Goal: Task Accomplishment & Management: Complete application form

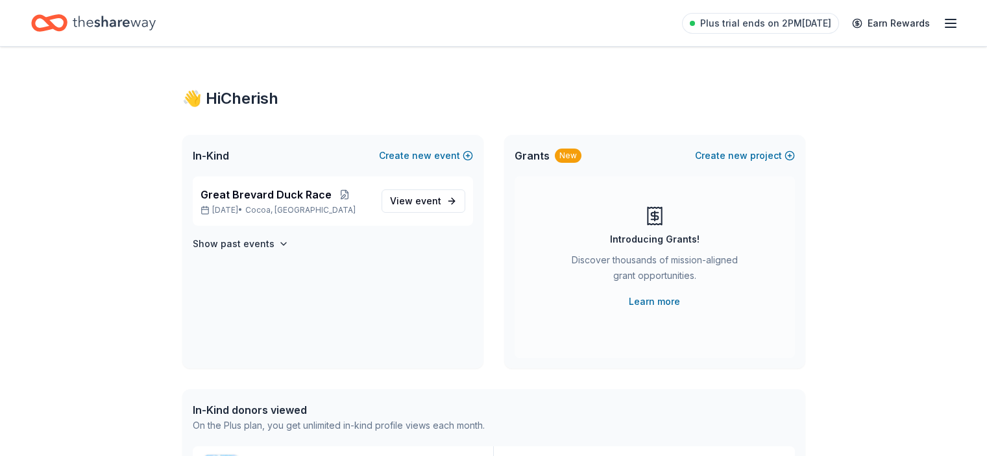
scroll to position [330, 0]
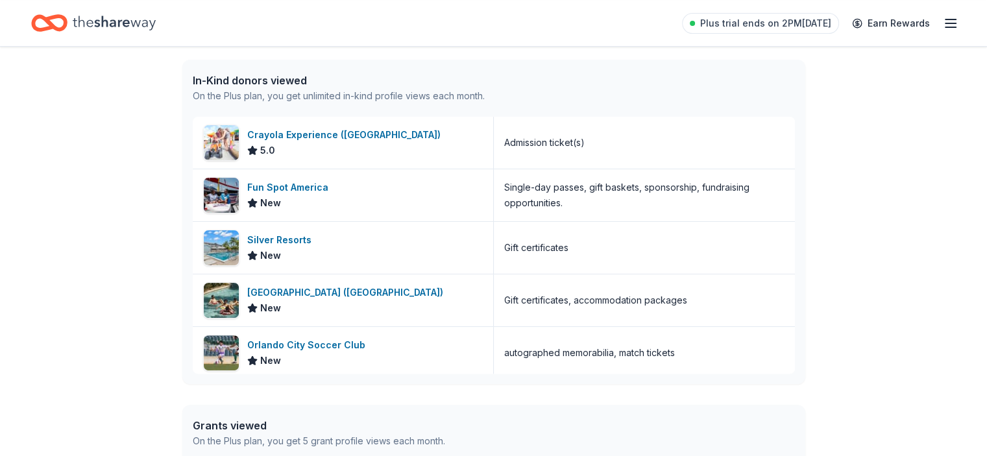
click at [943, 20] on icon "button" at bounding box center [951, 24] width 16 height 16
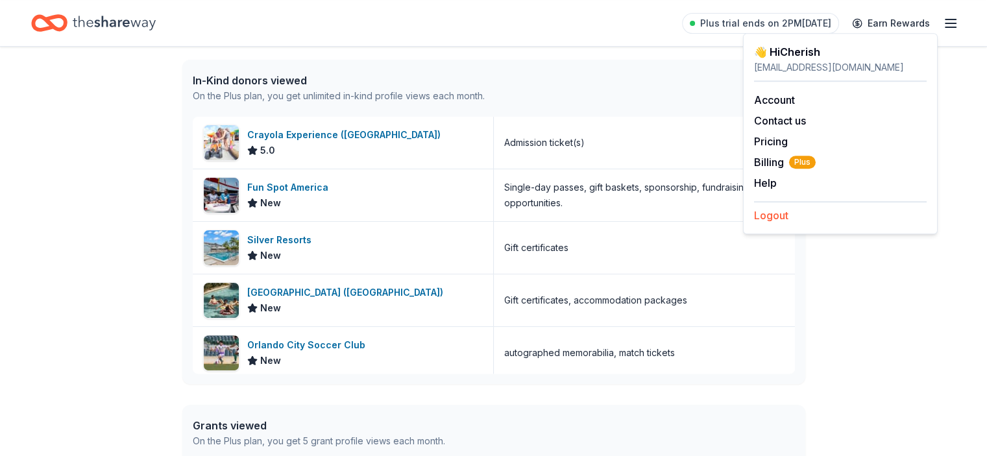
click at [773, 215] on button "Logout" at bounding box center [771, 216] width 34 height 16
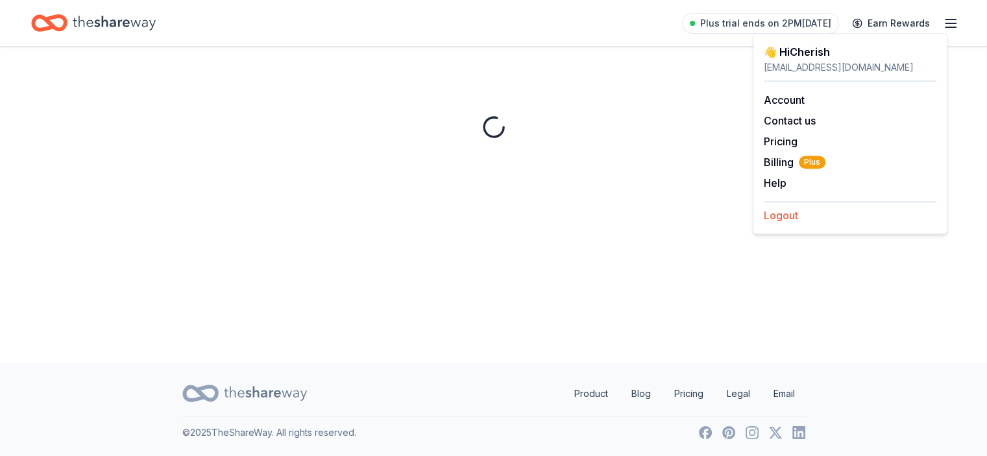
scroll to position [0, 0]
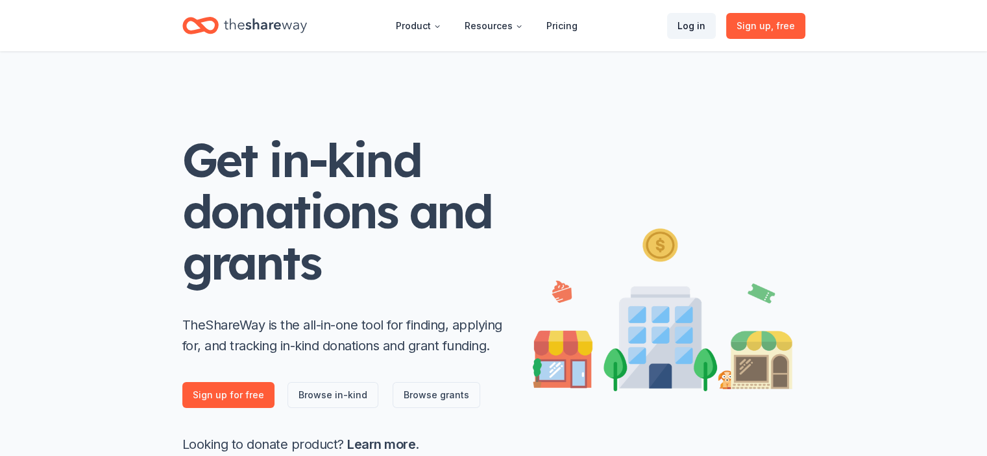
click at [678, 18] on link "Log in" at bounding box center [691, 26] width 49 height 26
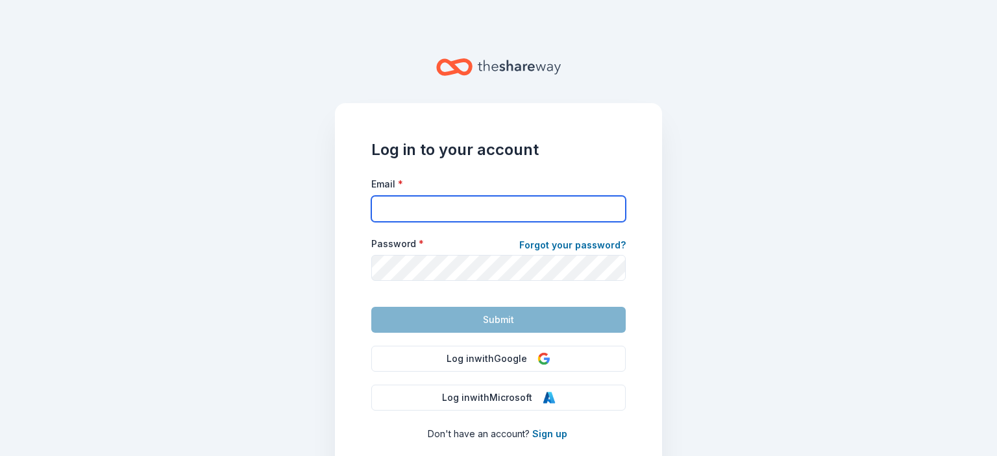
type input "cherishlawson@crosswindsyouthservices.org"
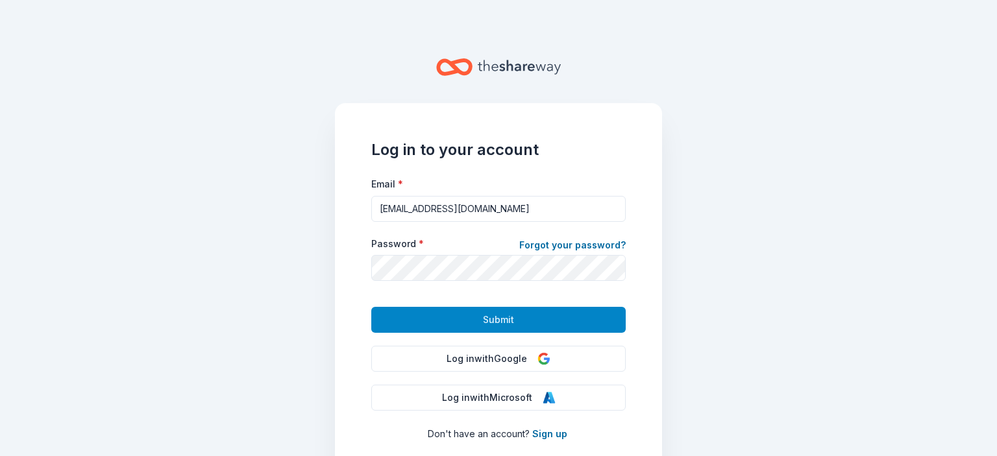
click at [446, 321] on button "Submit" at bounding box center [498, 320] width 254 height 26
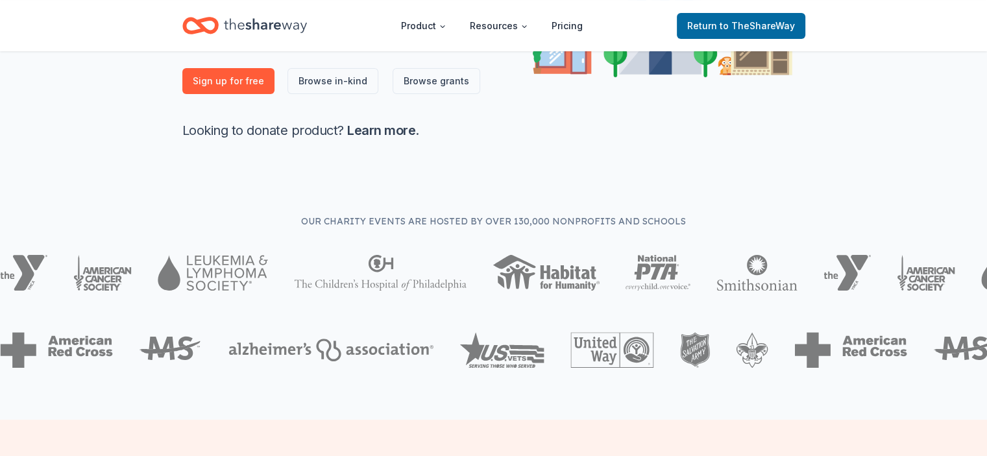
scroll to position [325, 0]
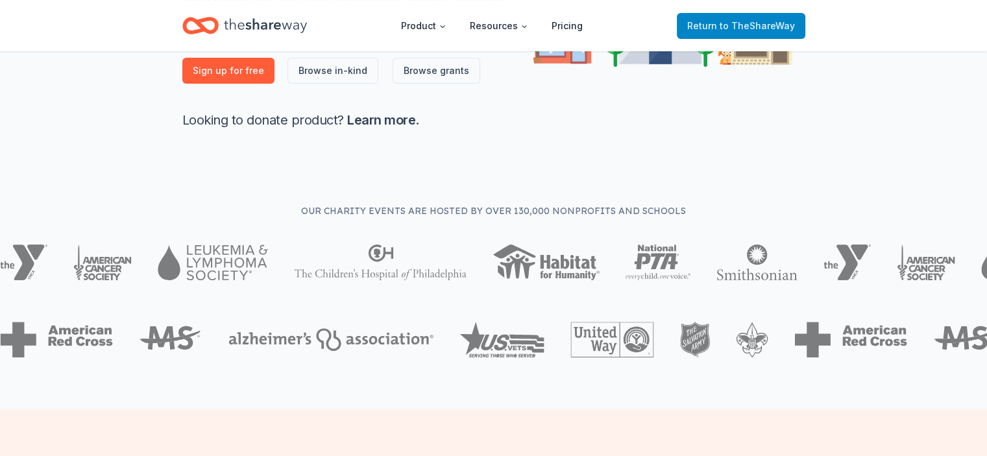
click at [740, 27] on span "to TheShareWay" at bounding box center [757, 25] width 75 height 11
click at [715, 19] on span "Return to TheShareWay" at bounding box center [742, 26] width 108 height 16
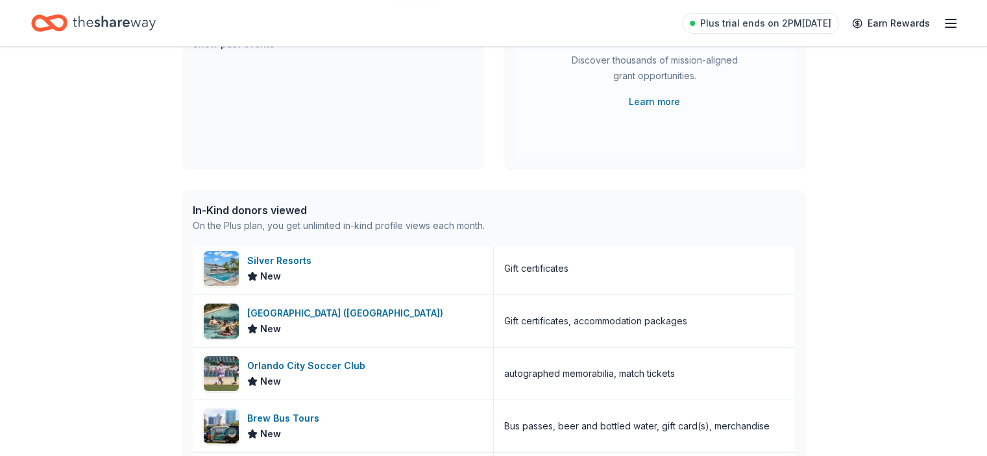
scroll to position [0, 0]
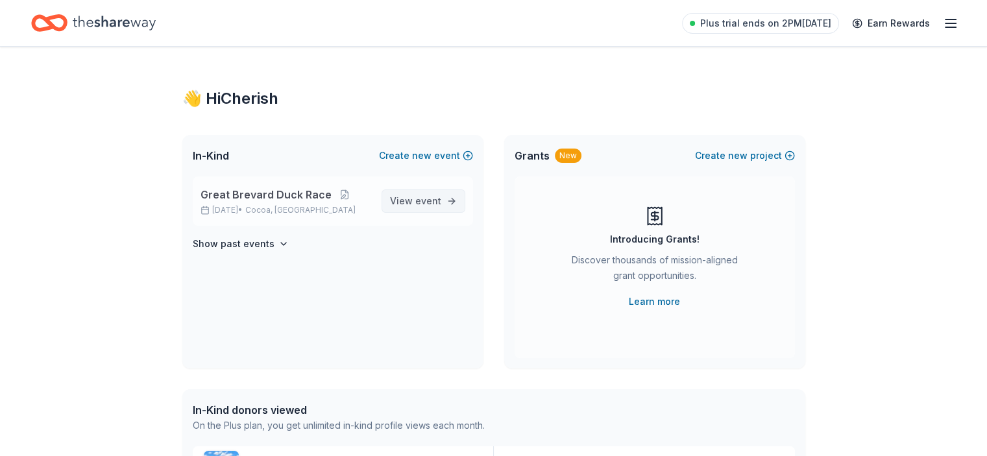
click at [399, 202] on span "View event" at bounding box center [415, 201] width 51 height 16
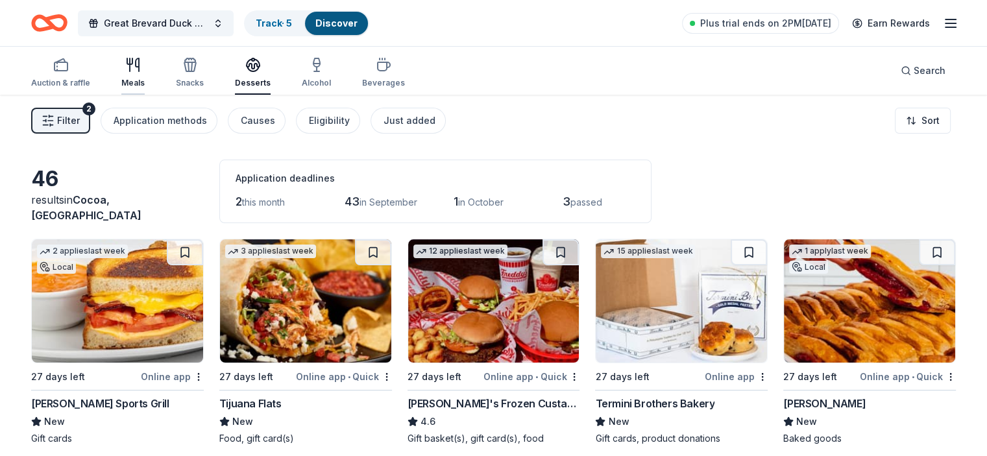
click at [145, 75] on div "Meals" at bounding box center [132, 72] width 23 height 31
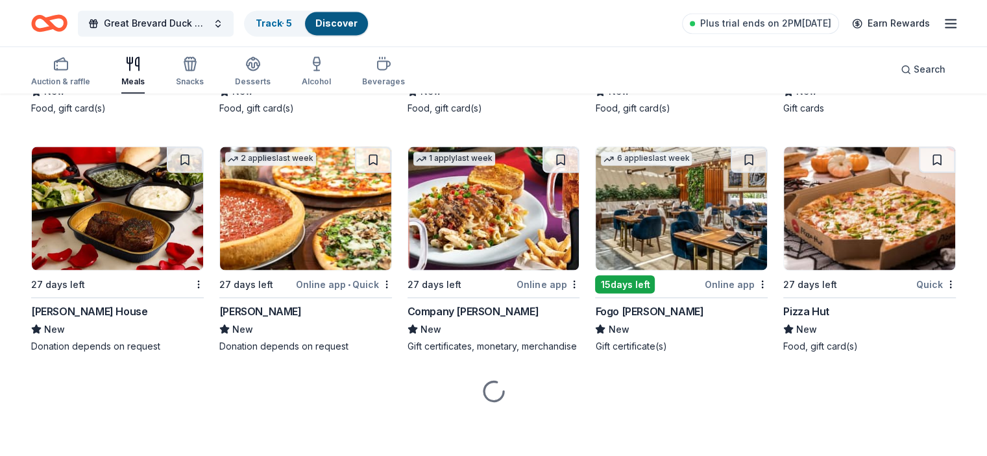
scroll to position [2294, 0]
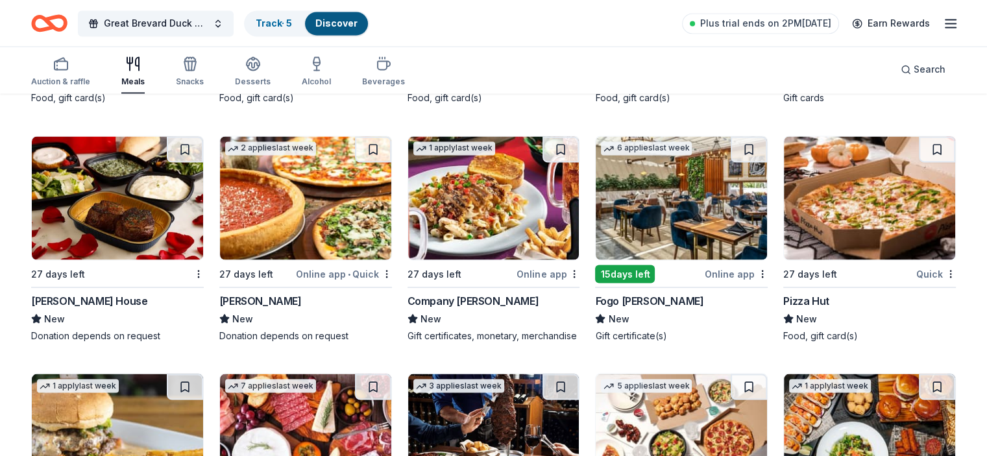
click at [109, 212] on img at bounding box center [117, 197] width 171 height 123
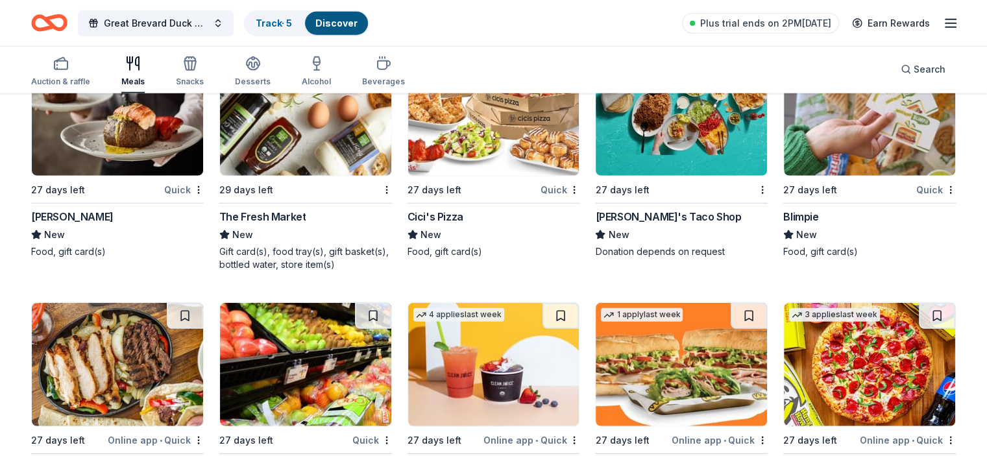
scroll to position [3257, 0]
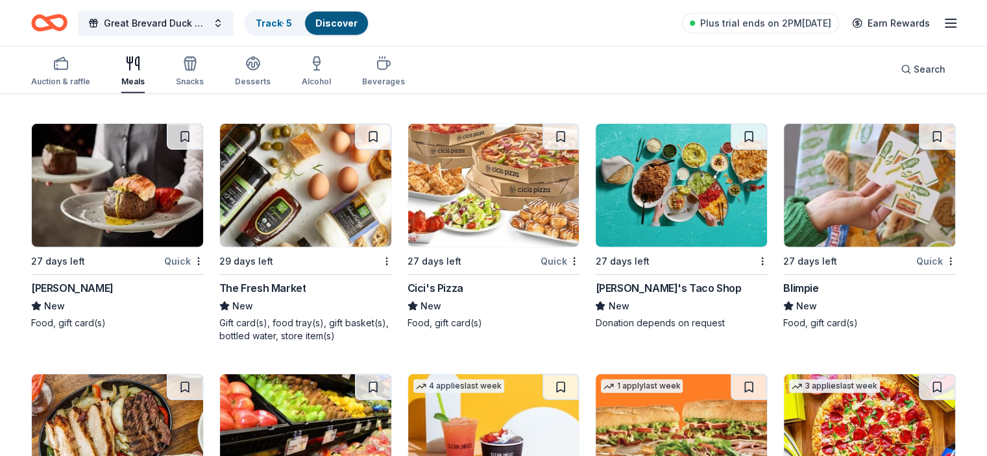
click at [166, 202] on img at bounding box center [117, 185] width 171 height 123
click at [192, 68] on icon "button" at bounding box center [192, 65] width 1 height 9
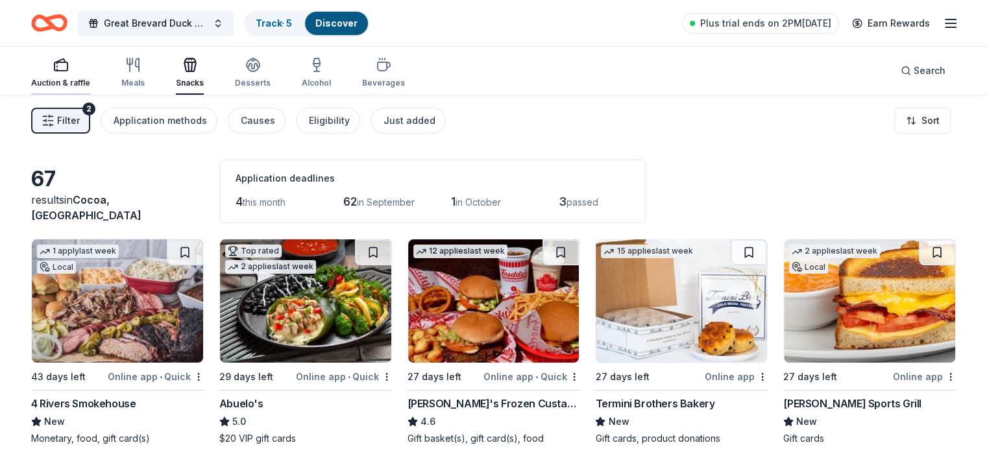
click at [71, 69] on div "button" at bounding box center [60, 65] width 59 height 16
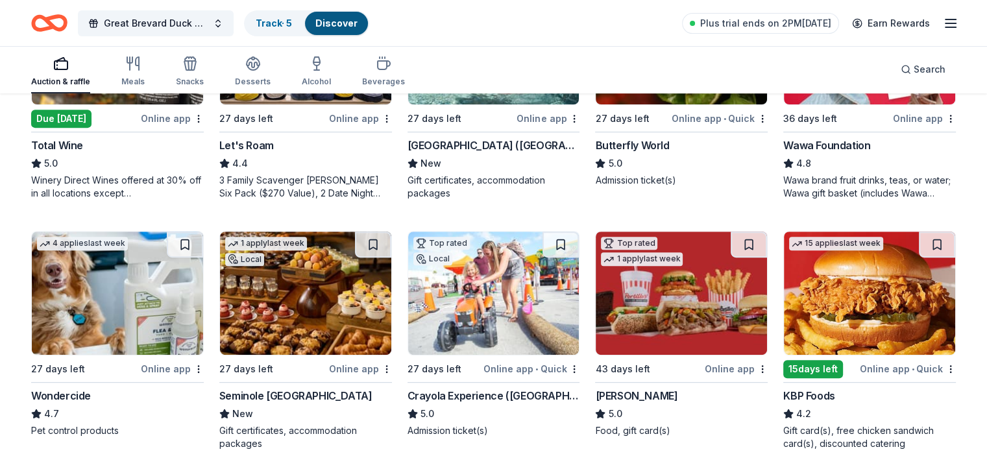
scroll to position [584, 0]
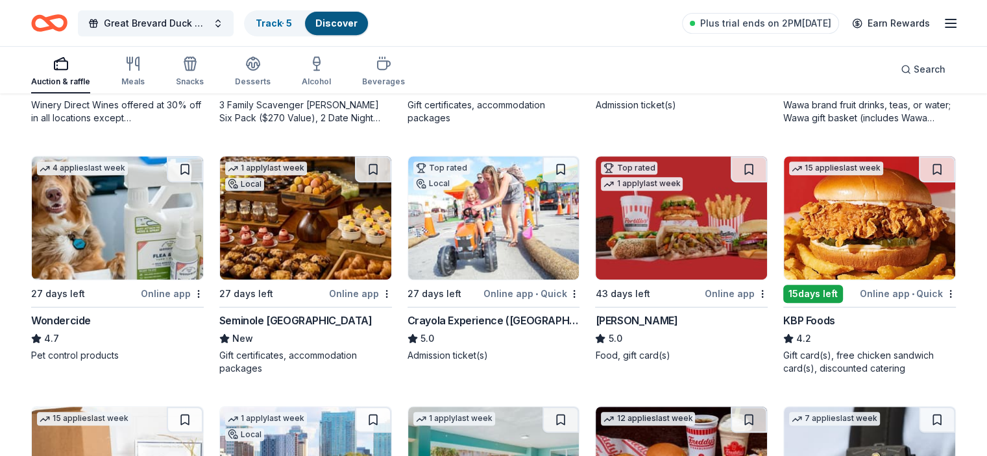
click at [321, 301] on div "1 apply last week Local 27 days left Online app Seminole Hard Rock Hotel & Casi…" at bounding box center [305, 265] width 173 height 219
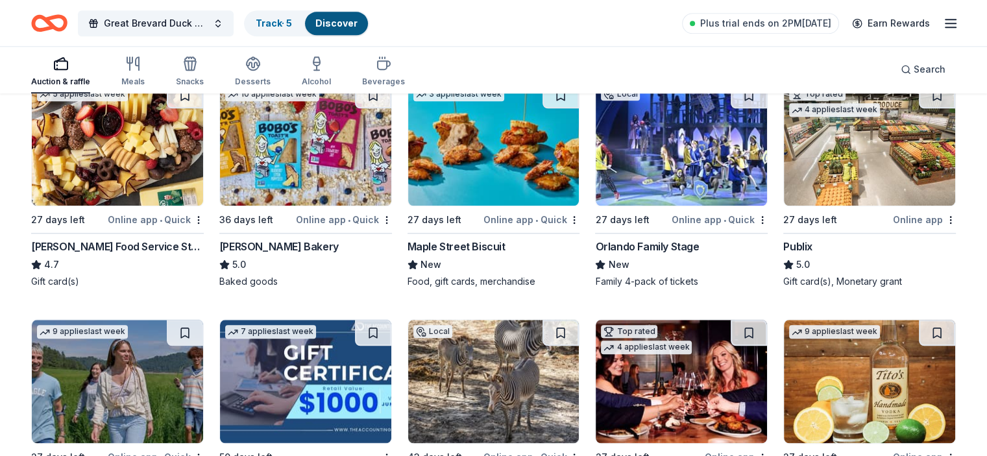
scroll to position [1474, 0]
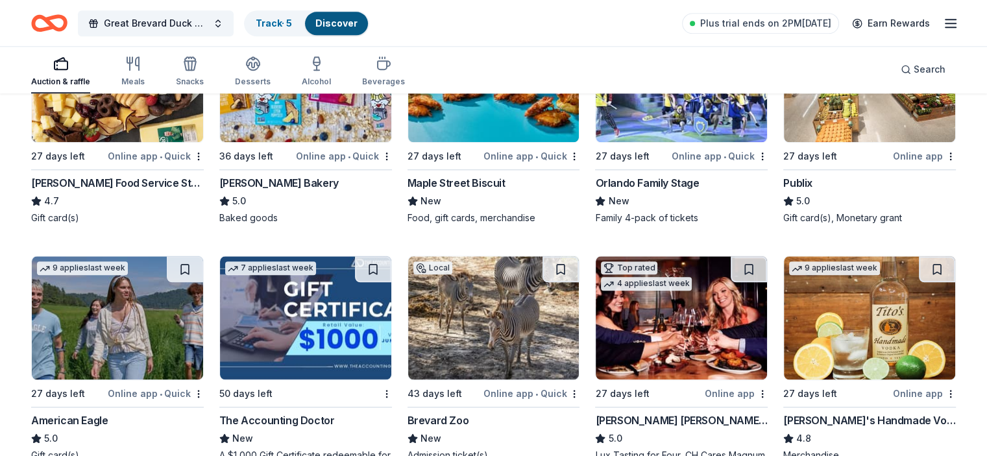
click at [665, 114] on img at bounding box center [681, 80] width 171 height 123
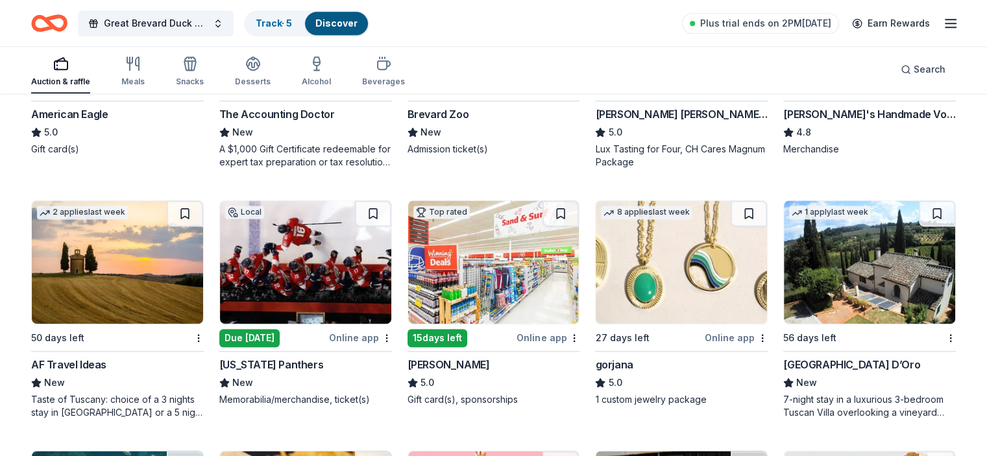
scroll to position [1650, 0]
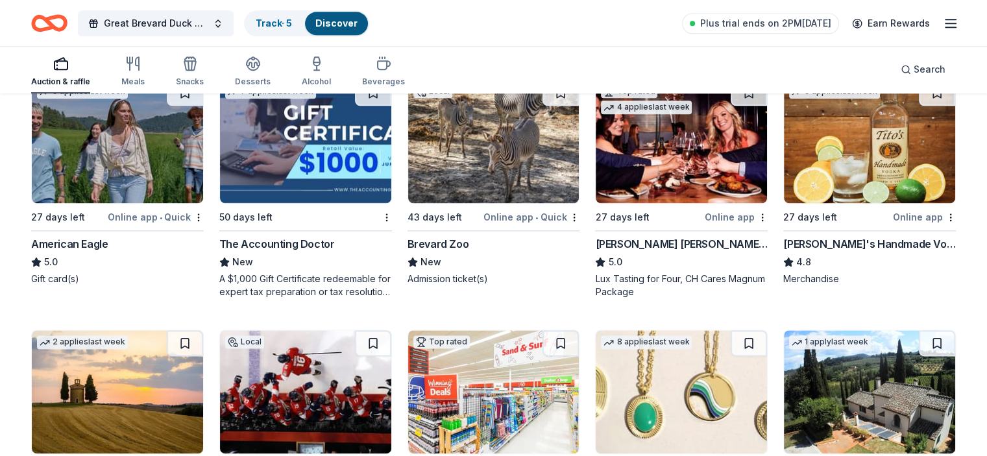
click at [496, 163] on img at bounding box center [493, 141] width 171 height 123
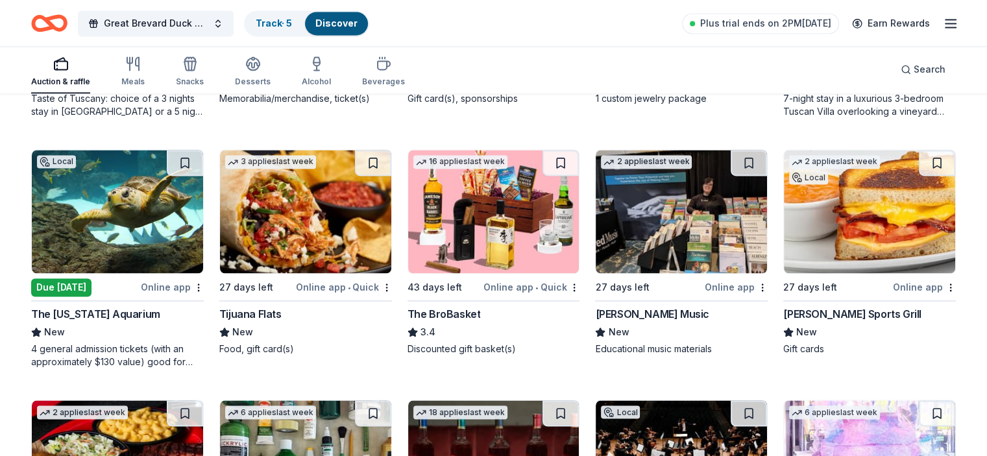
scroll to position [2105, 0]
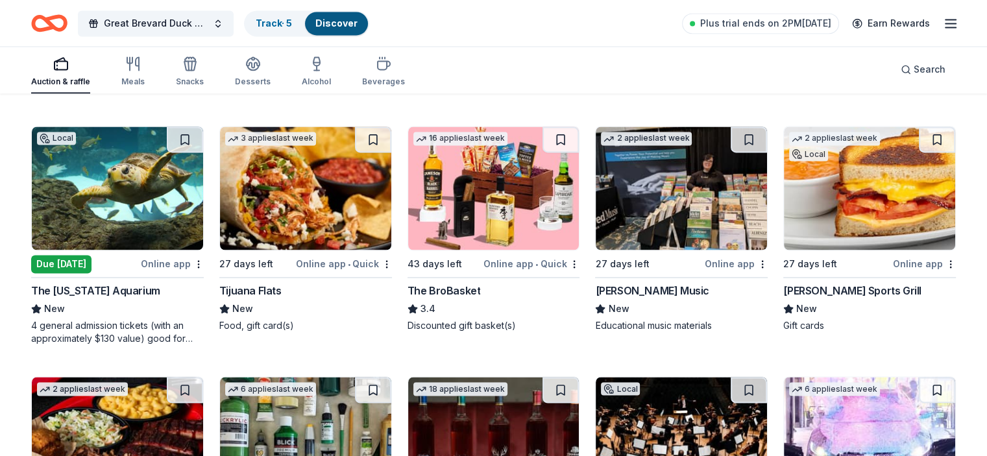
click at [144, 214] on img at bounding box center [117, 188] width 171 height 123
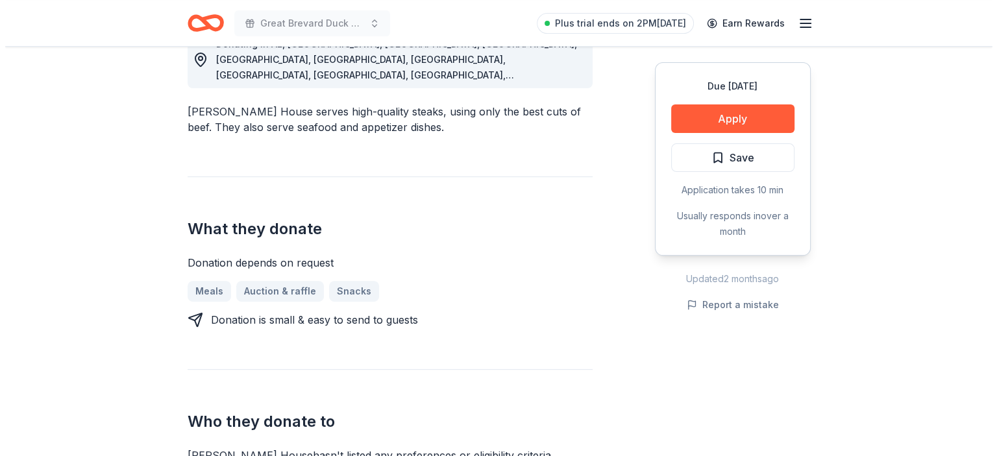
scroll to position [454, 0]
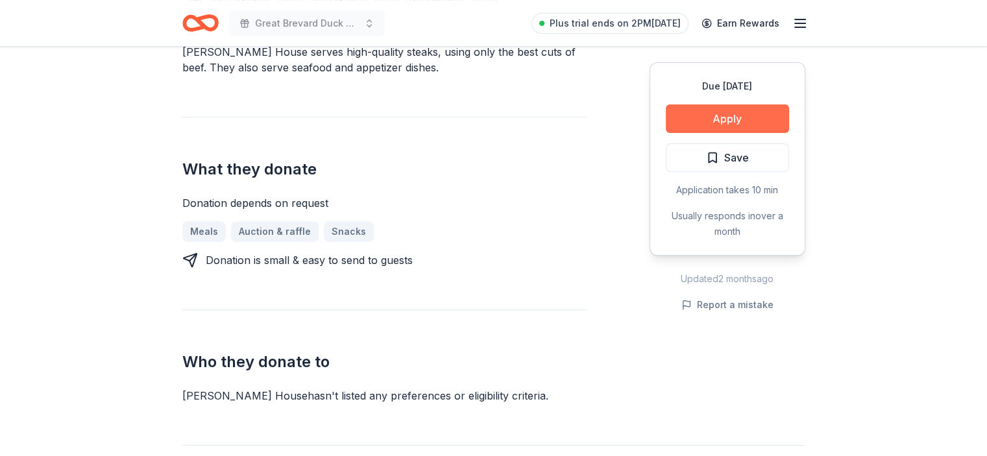
click at [714, 106] on button "Apply" at bounding box center [727, 119] width 123 height 29
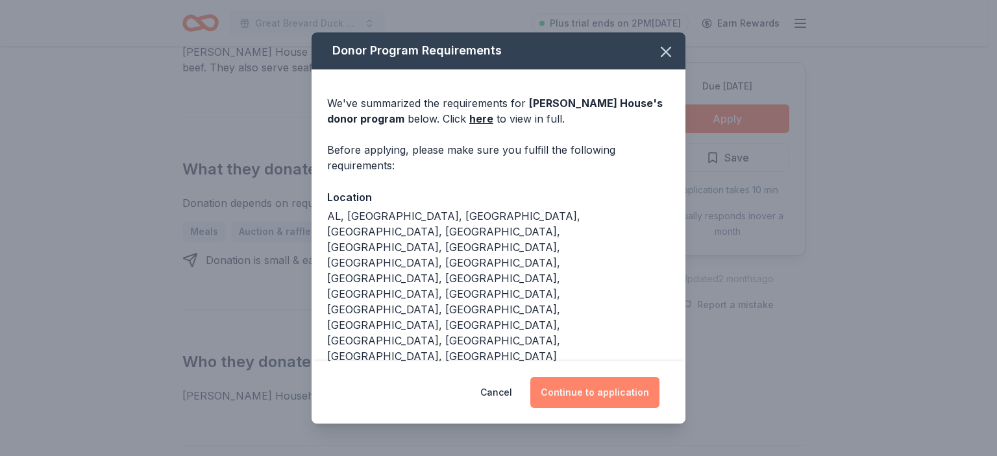
click at [617, 381] on button "Continue to application" at bounding box center [594, 392] width 129 height 31
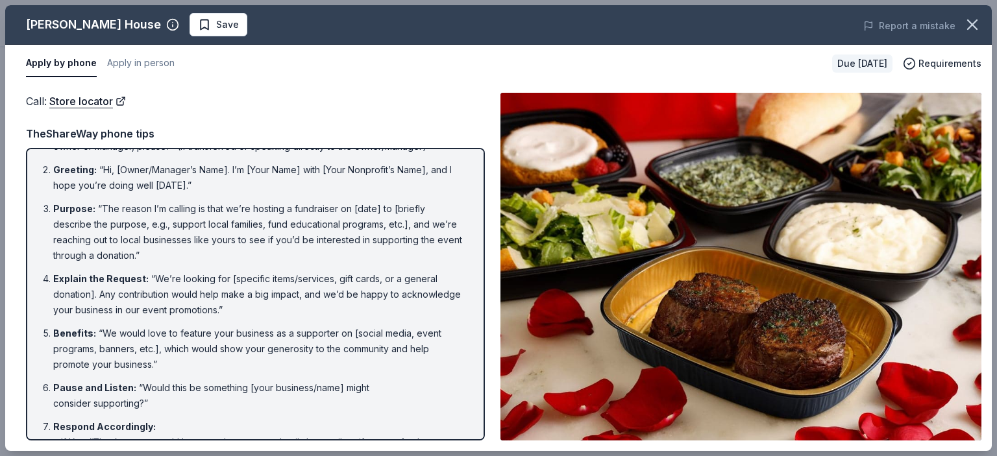
scroll to position [0, 0]
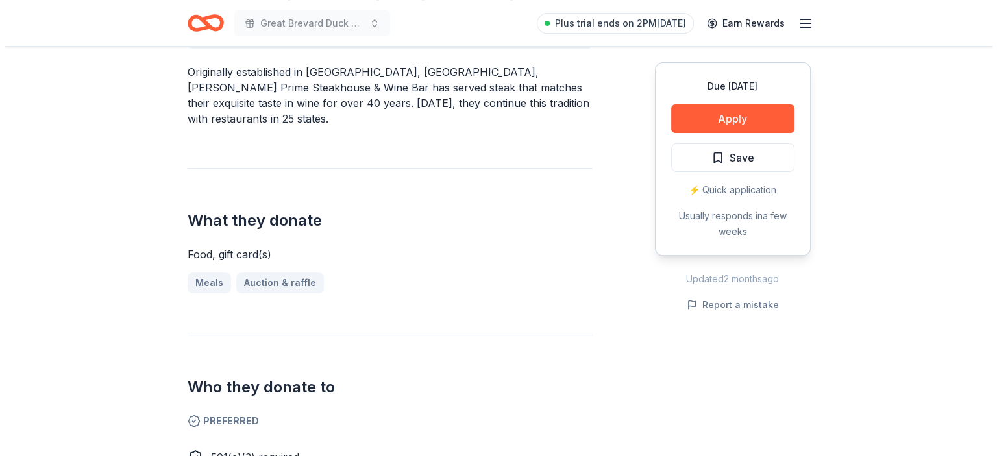
scroll to position [454, 0]
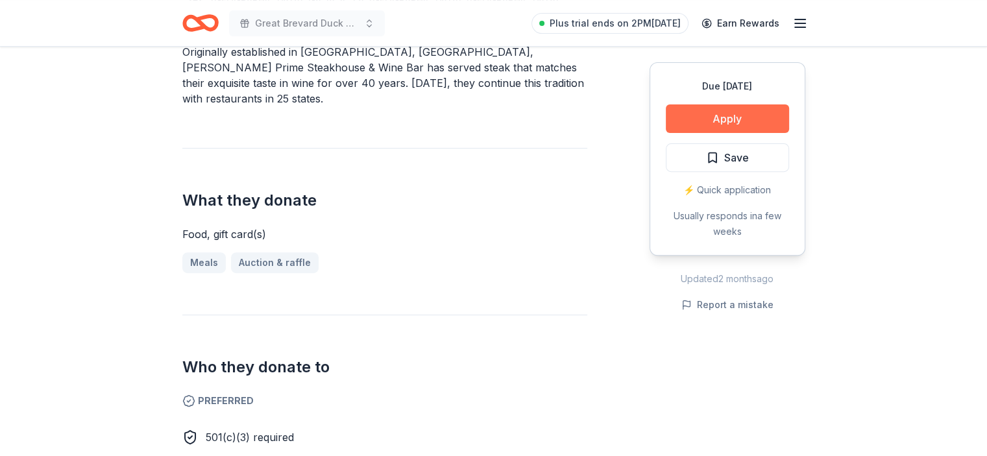
click at [756, 106] on button "Apply" at bounding box center [727, 119] width 123 height 29
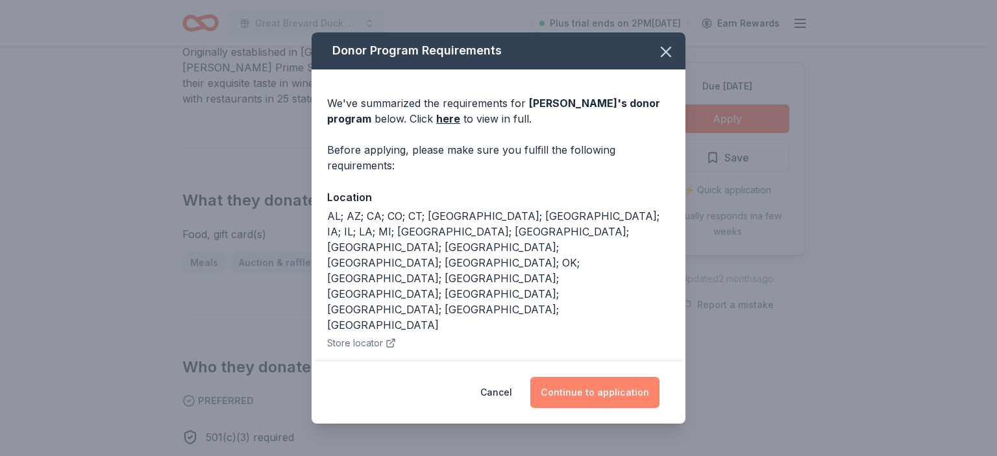
drag, startPoint x: 623, startPoint y: 399, endPoint x: 621, endPoint y: 391, distance: 8.0
click at [623, 399] on button "Continue to application" at bounding box center [594, 392] width 129 height 31
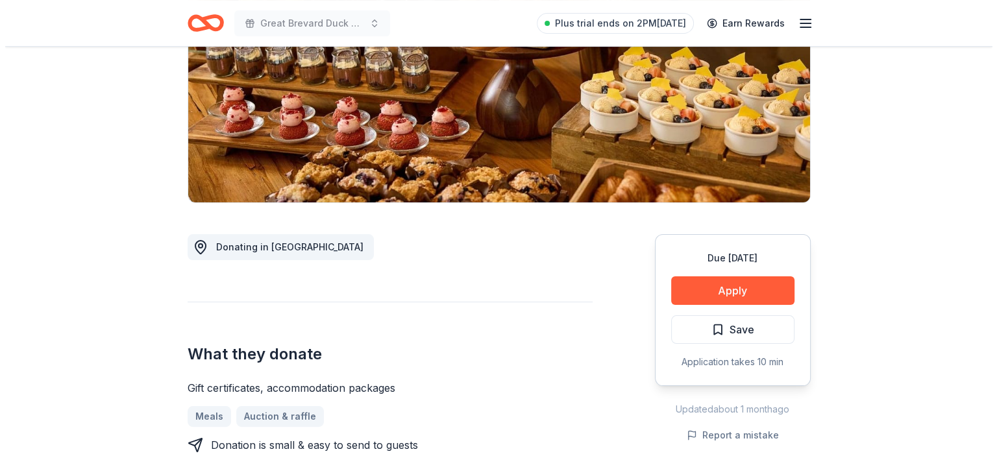
scroll to position [260, 0]
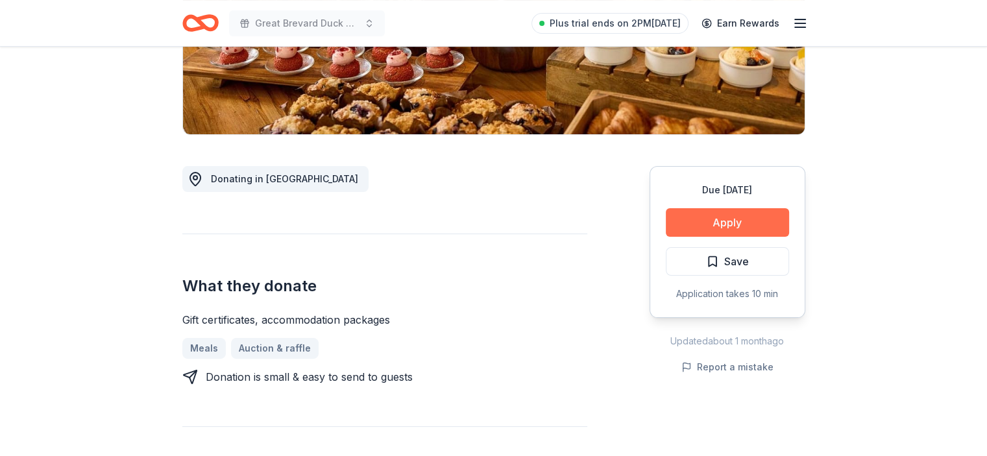
click at [709, 214] on button "Apply" at bounding box center [727, 222] width 123 height 29
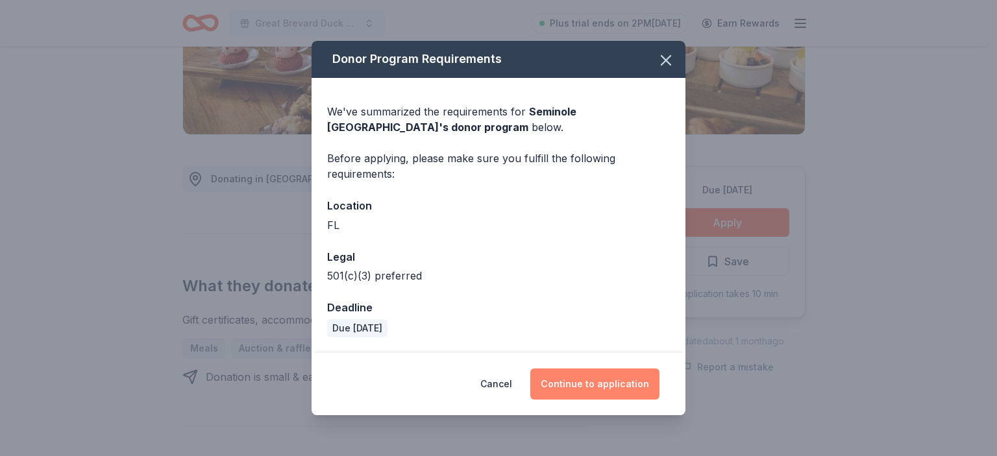
click at [631, 385] on button "Continue to application" at bounding box center [594, 384] width 129 height 31
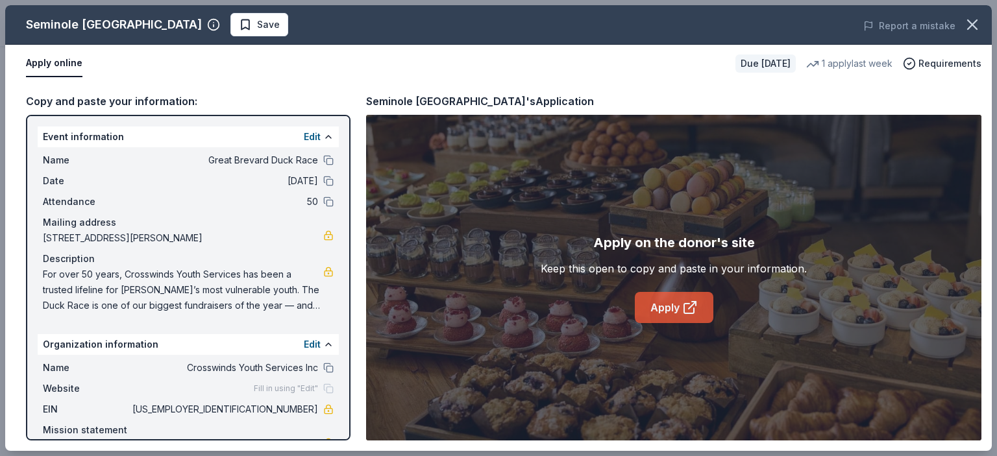
click at [698, 316] on link "Apply" at bounding box center [674, 307] width 79 height 31
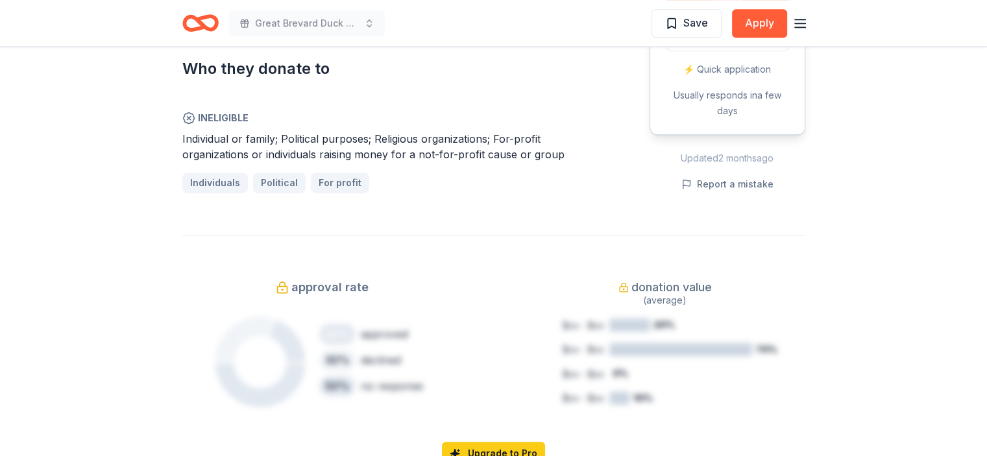
scroll to position [390, 0]
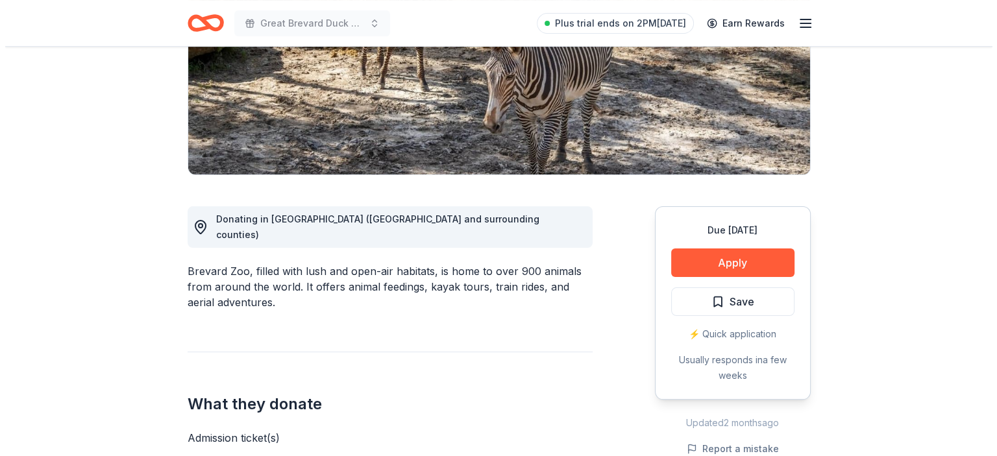
scroll to position [260, 0]
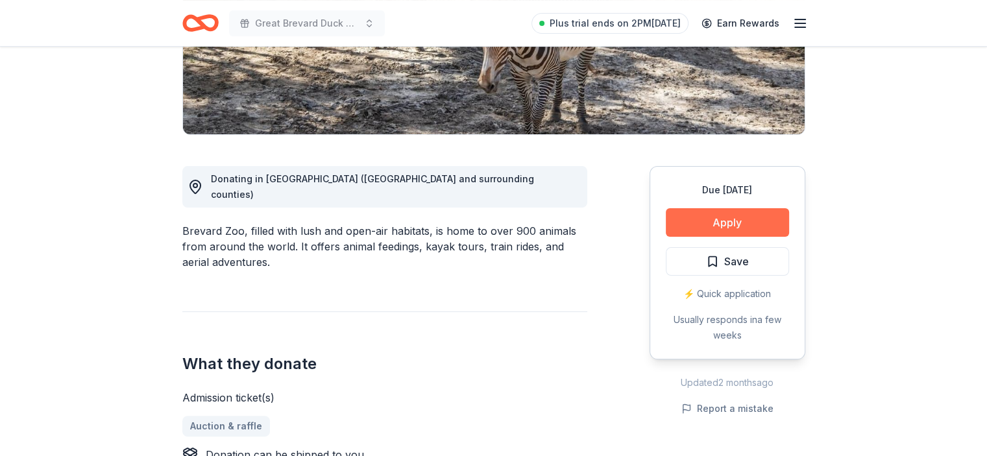
click at [708, 223] on button "Apply" at bounding box center [727, 222] width 123 height 29
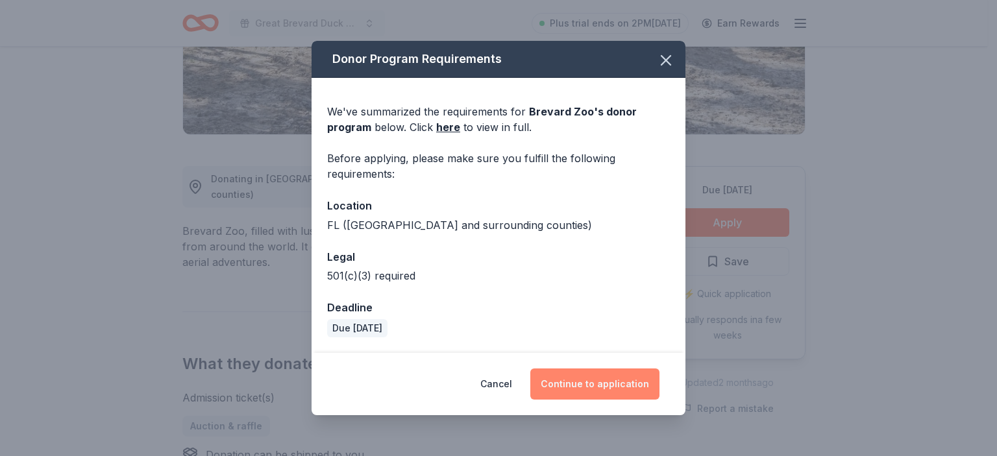
click at [628, 388] on button "Continue to application" at bounding box center [594, 384] width 129 height 31
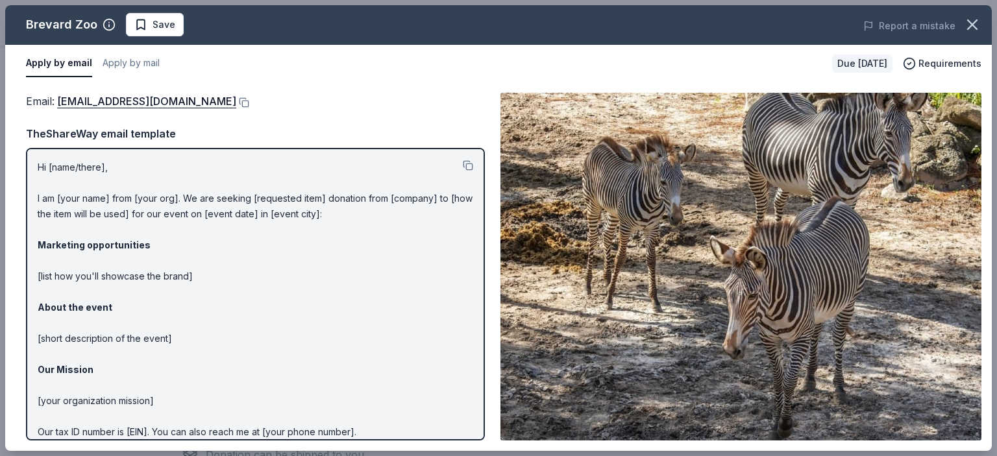
scroll to position [56, 0]
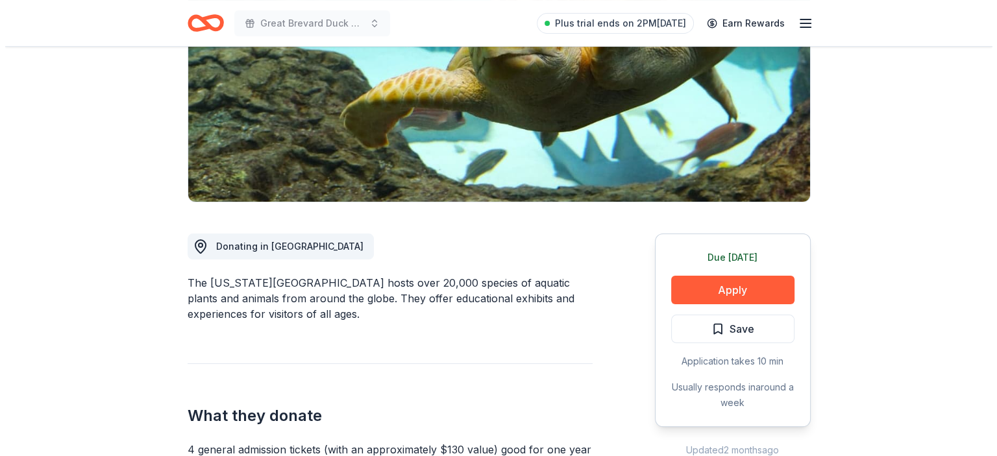
scroll to position [195, 0]
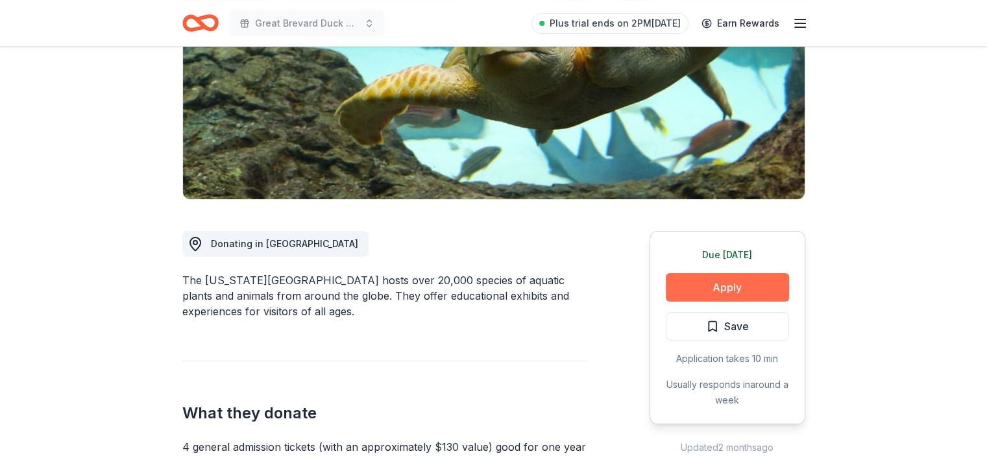
click at [706, 283] on button "Apply" at bounding box center [727, 287] width 123 height 29
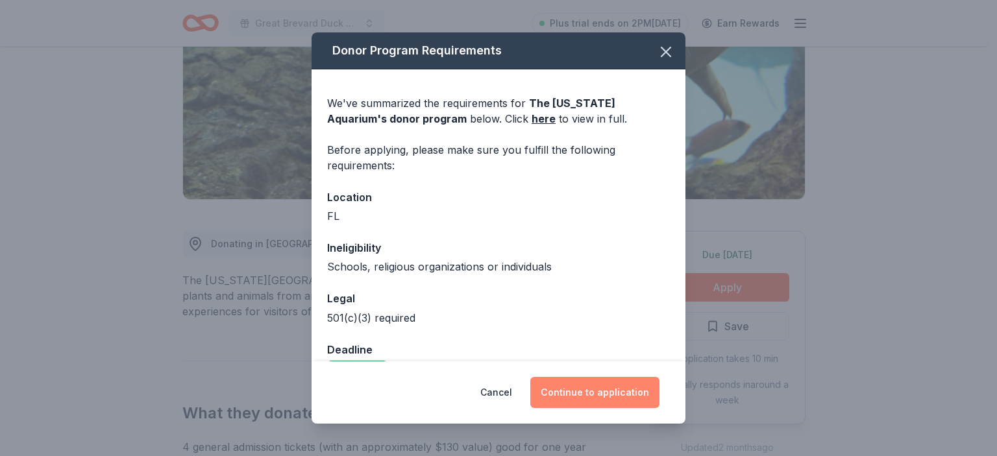
click at [588, 393] on button "Continue to application" at bounding box center [594, 392] width 129 height 31
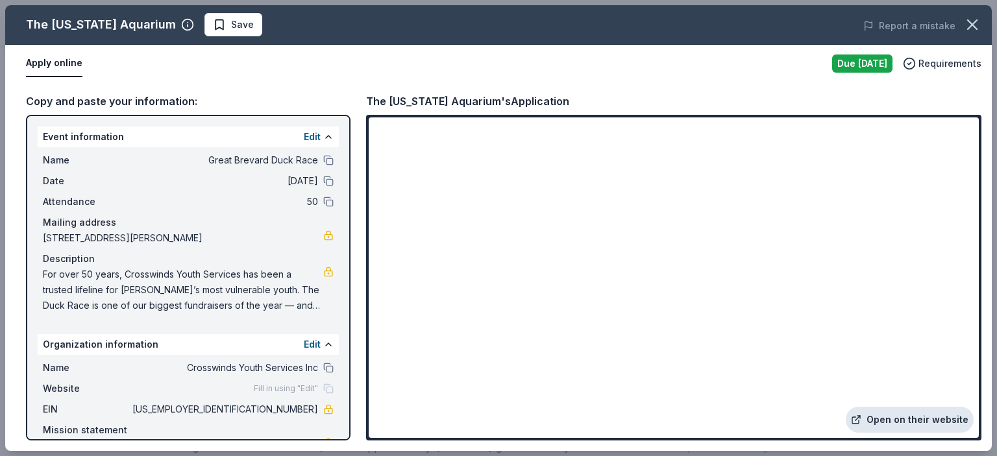
click at [910, 420] on link "Open on their website" at bounding box center [910, 420] width 128 height 26
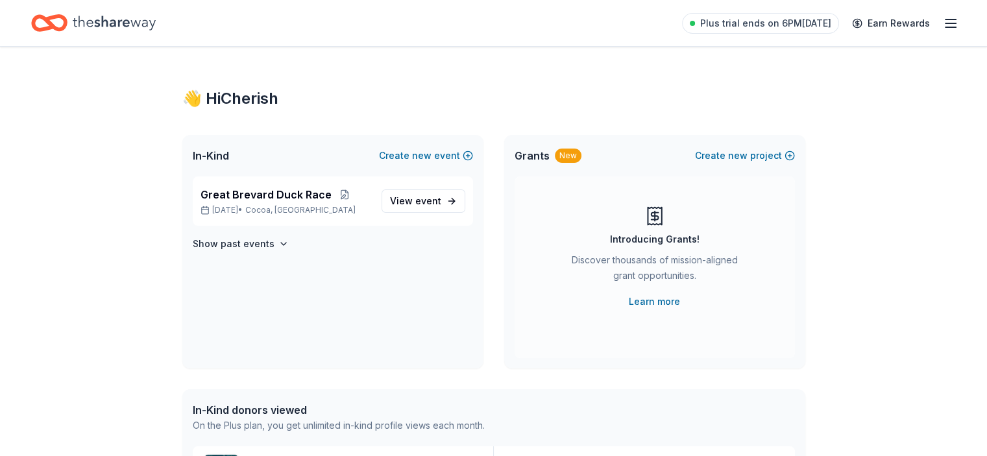
click at [144, 20] on icon "Home" at bounding box center [114, 23] width 83 height 27
click at [943, 21] on icon "button" at bounding box center [951, 24] width 16 height 16
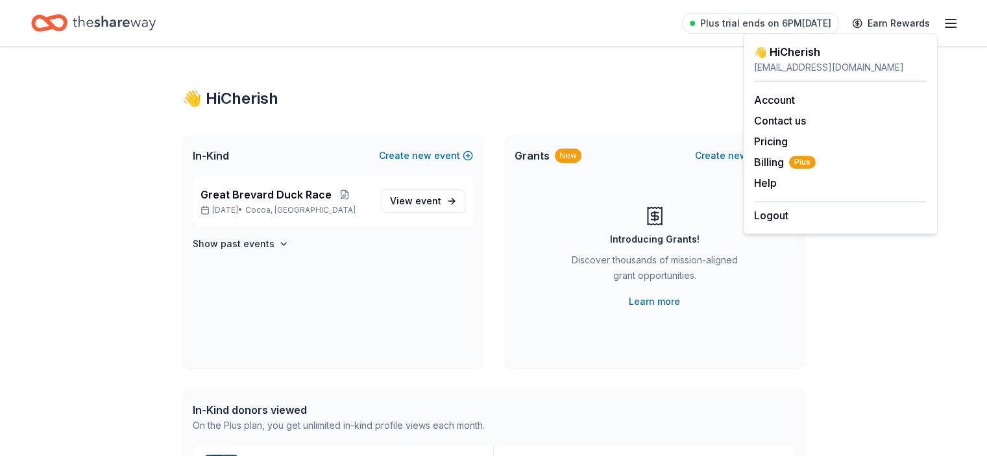
click at [829, 62] on div "[EMAIL_ADDRESS][DOMAIN_NAME]" at bounding box center [840, 68] width 173 height 16
click at [786, 54] on div "👋 Hi [PERSON_NAME]" at bounding box center [840, 52] width 173 height 16
click at [781, 215] on button "Logout" at bounding box center [771, 216] width 34 height 16
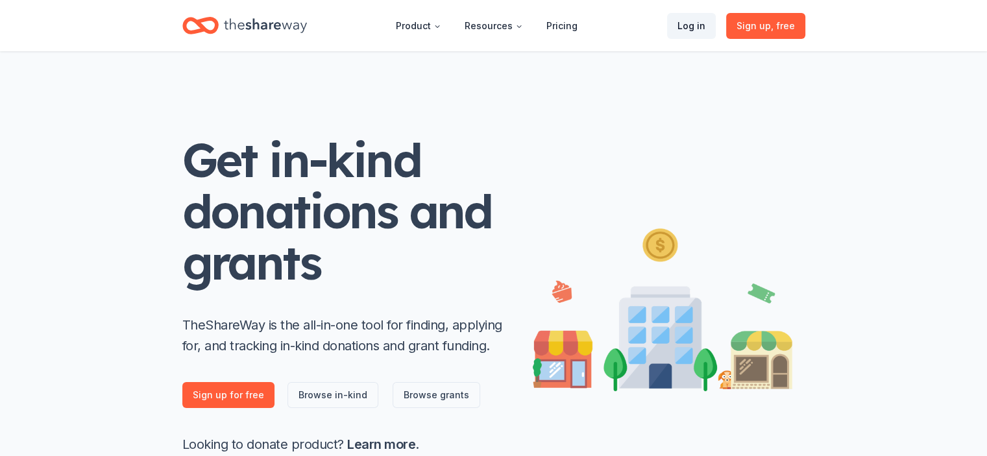
click at [684, 21] on link "Log in" at bounding box center [691, 26] width 49 height 26
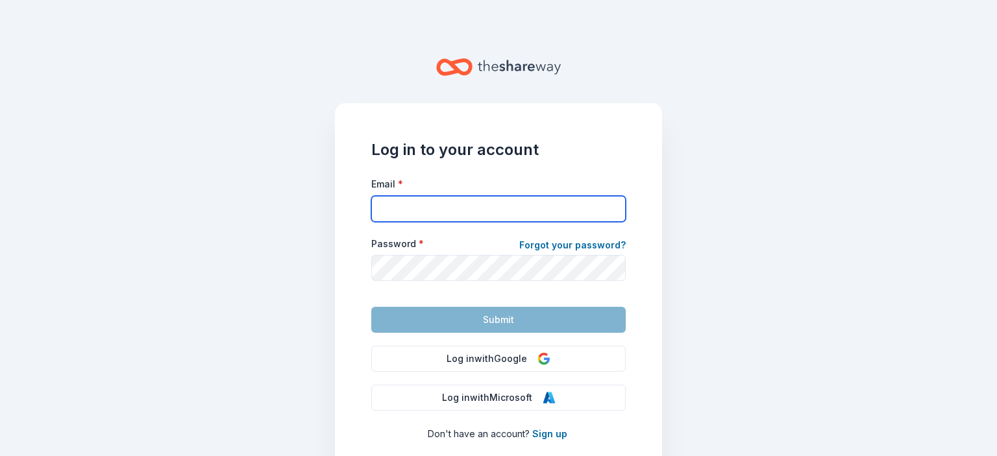
type input "[EMAIL_ADDRESS][DOMAIN_NAME]"
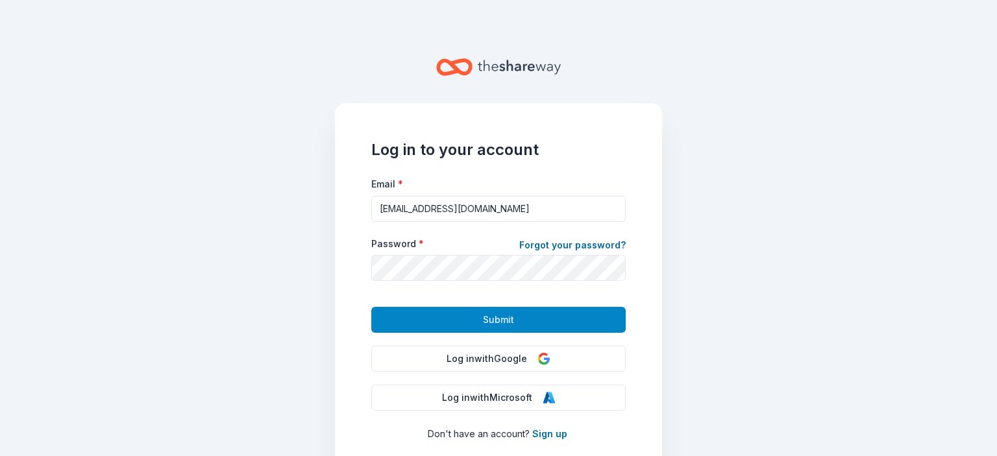
click at [490, 319] on span "Submit" at bounding box center [498, 320] width 31 height 16
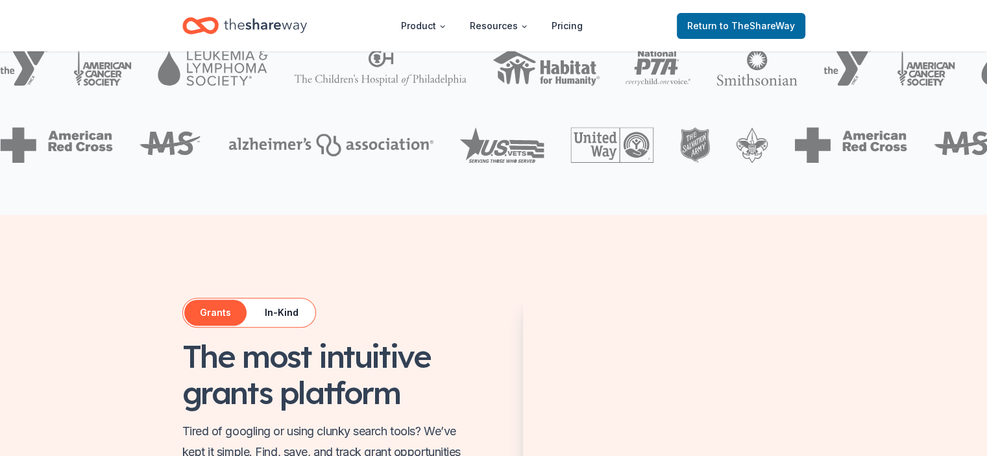
scroll to position [130, 0]
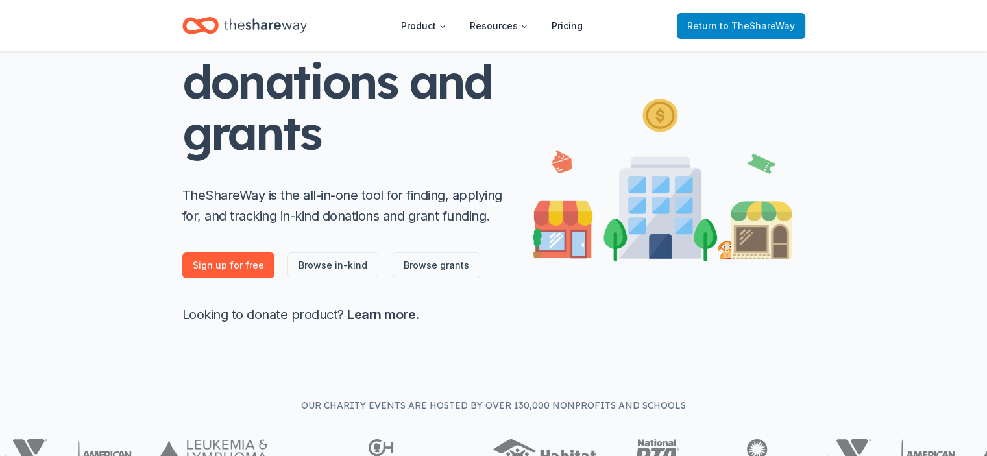
click at [722, 25] on span "Return to TheShareWay" at bounding box center [742, 26] width 108 height 16
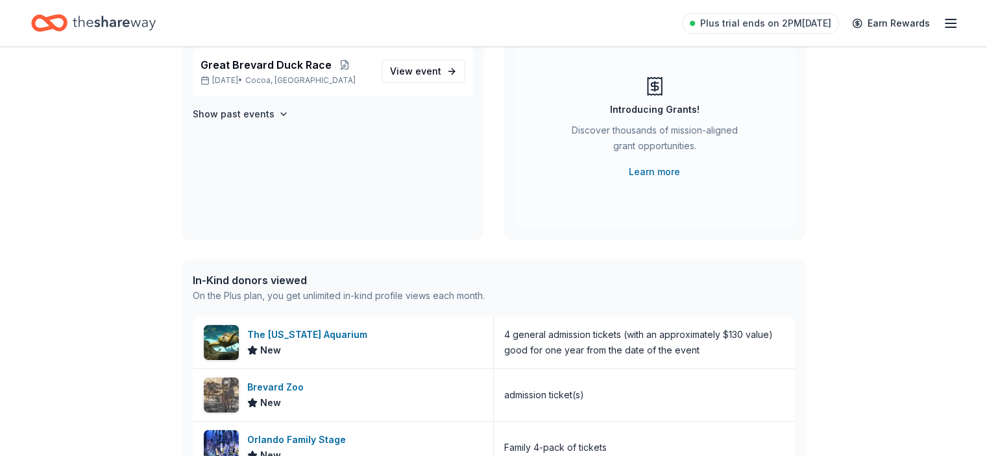
scroll to position [0, 0]
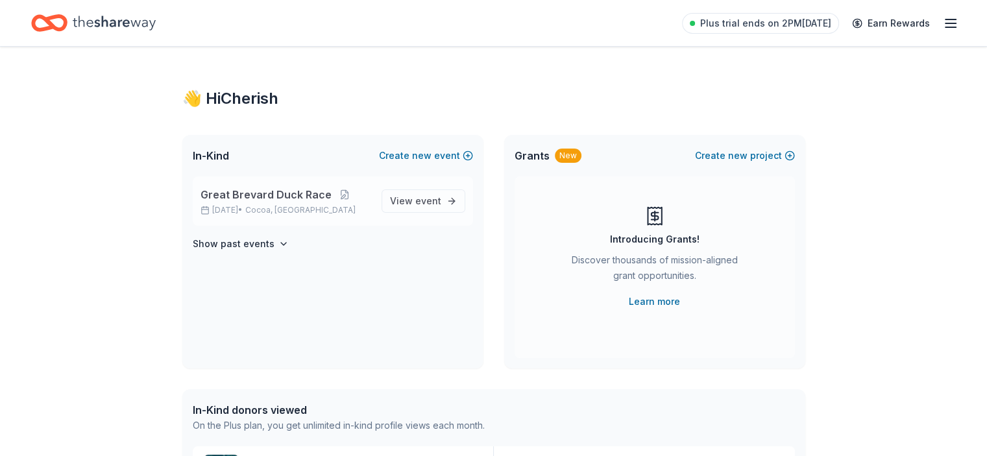
click at [279, 198] on span "Great Brevard Duck Race" at bounding box center [266, 195] width 131 height 16
click at [412, 192] on link "View event" at bounding box center [424, 201] width 84 height 23
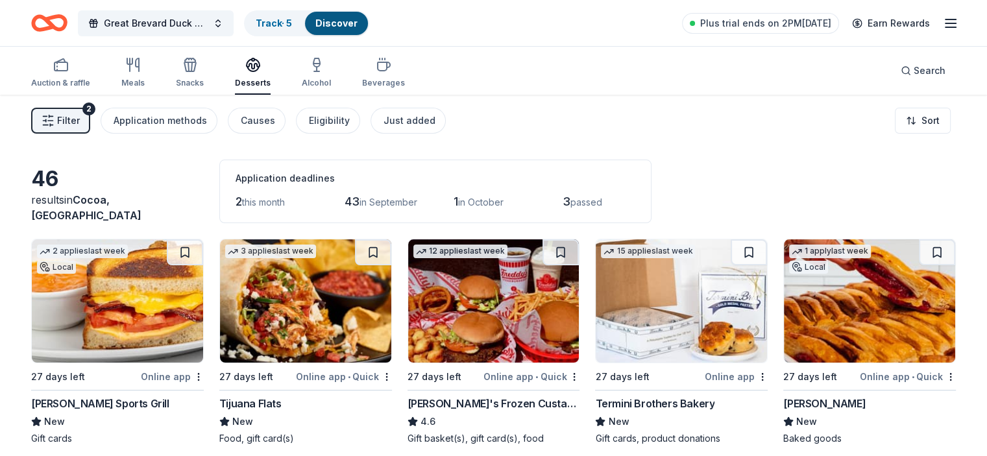
click at [80, 119] on span "Filter" at bounding box center [68, 121] width 23 height 16
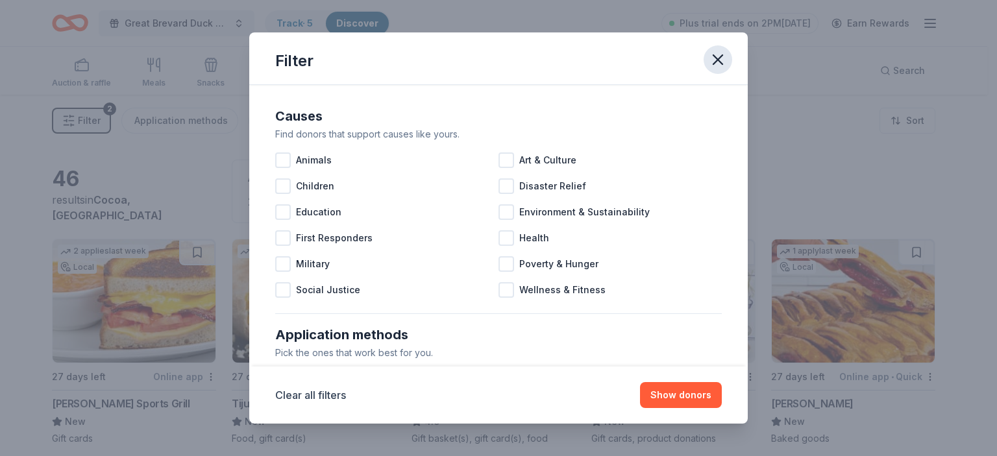
click at [718, 56] on icon "button" at bounding box center [718, 60] width 18 height 18
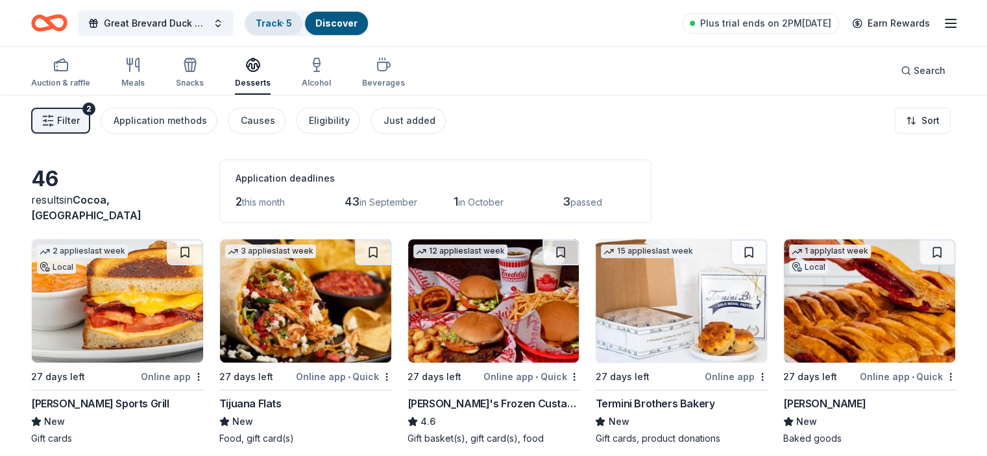
click at [292, 18] on link "Track · 5" at bounding box center [274, 23] width 36 height 11
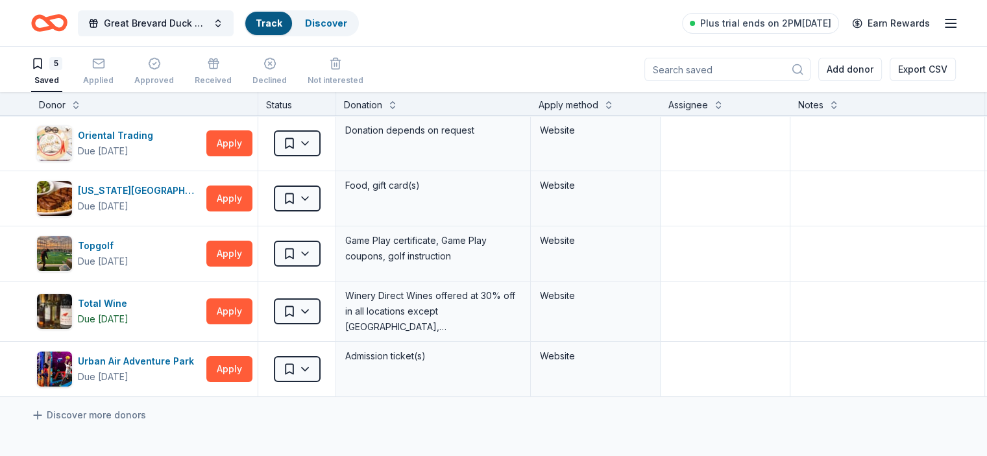
click at [314, 25] on button "Track Discover" at bounding box center [301, 23] width 115 height 26
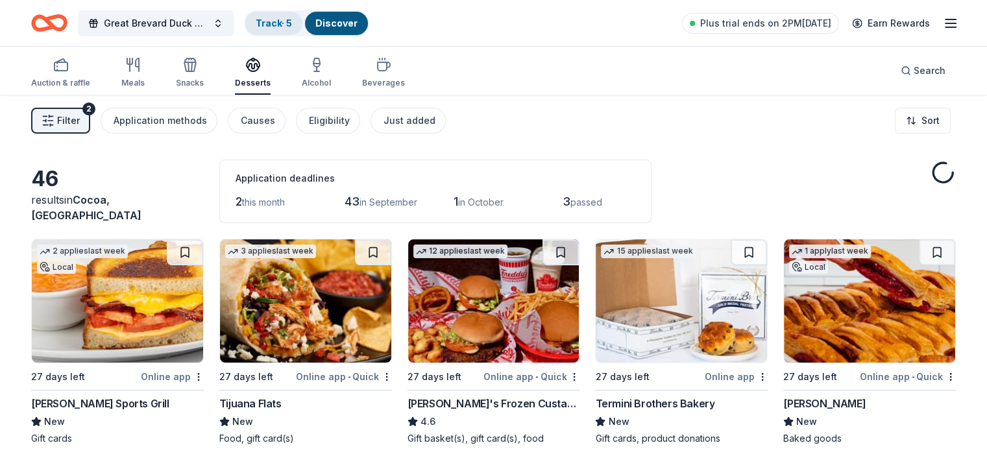
click at [285, 21] on link "Track · 5" at bounding box center [274, 23] width 36 height 11
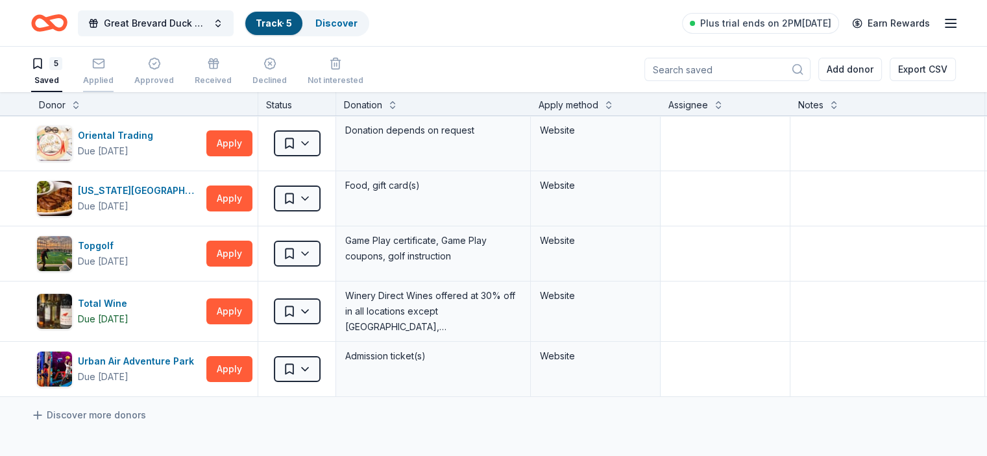
click at [105, 58] on icon "button" at bounding box center [98, 63] width 13 height 13
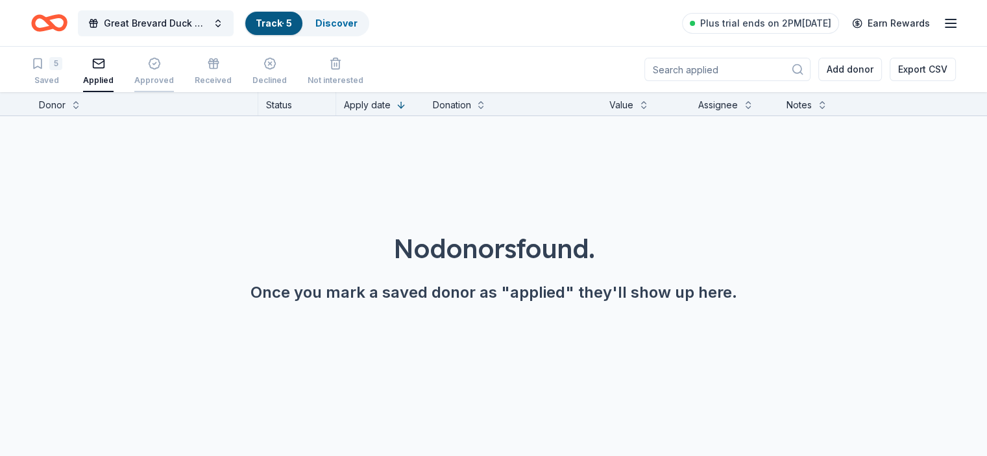
click at [164, 68] on div "button" at bounding box center [154, 63] width 40 height 13
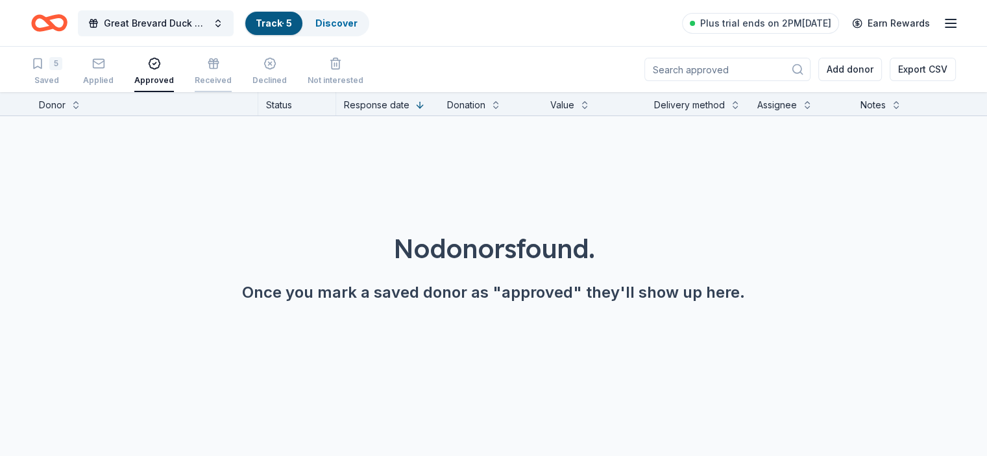
click at [232, 70] on div "Received" at bounding box center [213, 71] width 37 height 29
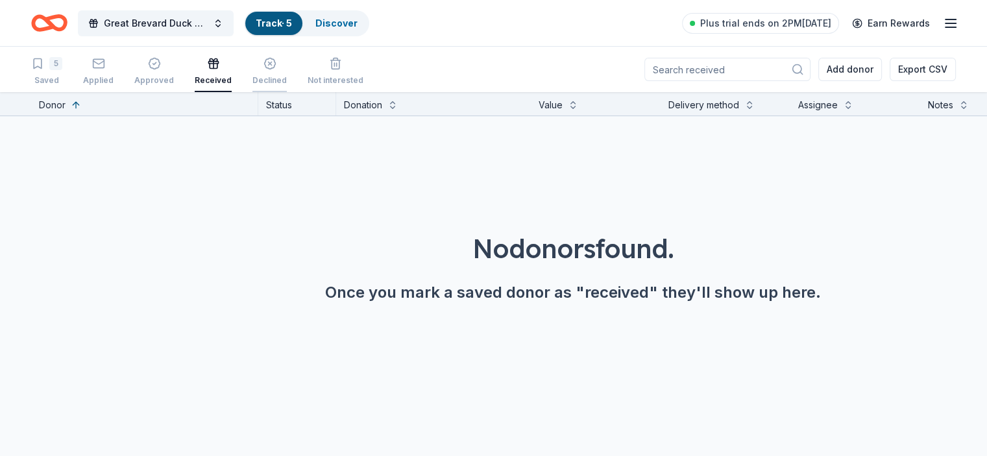
click at [287, 70] on div "Declined" at bounding box center [270, 71] width 34 height 29
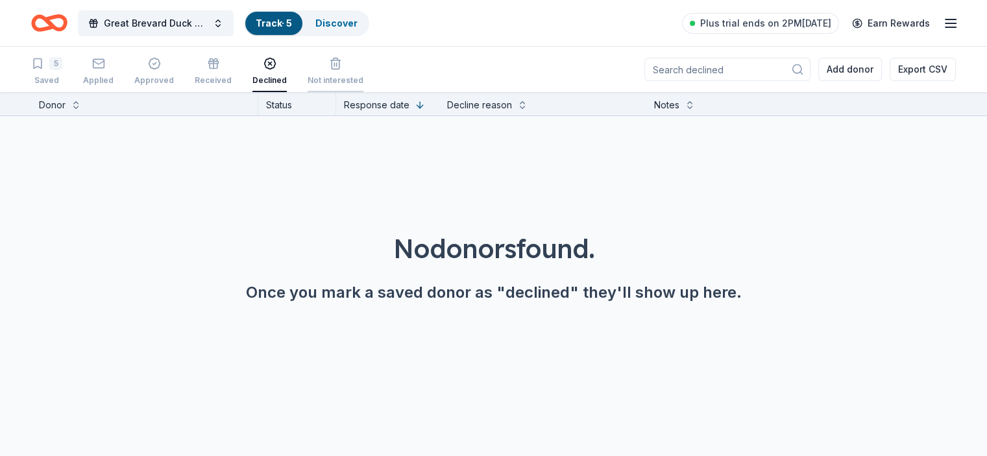
click at [362, 69] on div "button" at bounding box center [336, 63] width 56 height 13
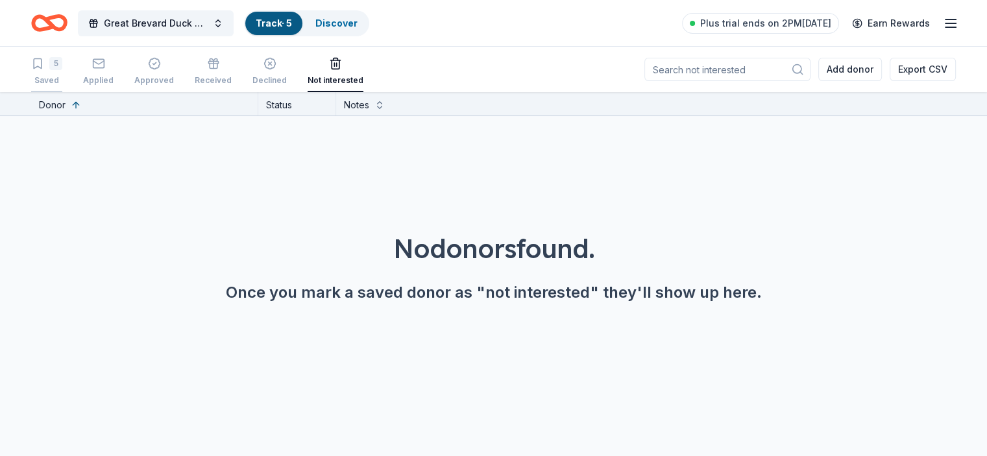
click at [62, 70] on div "5 Saved" at bounding box center [46, 71] width 31 height 29
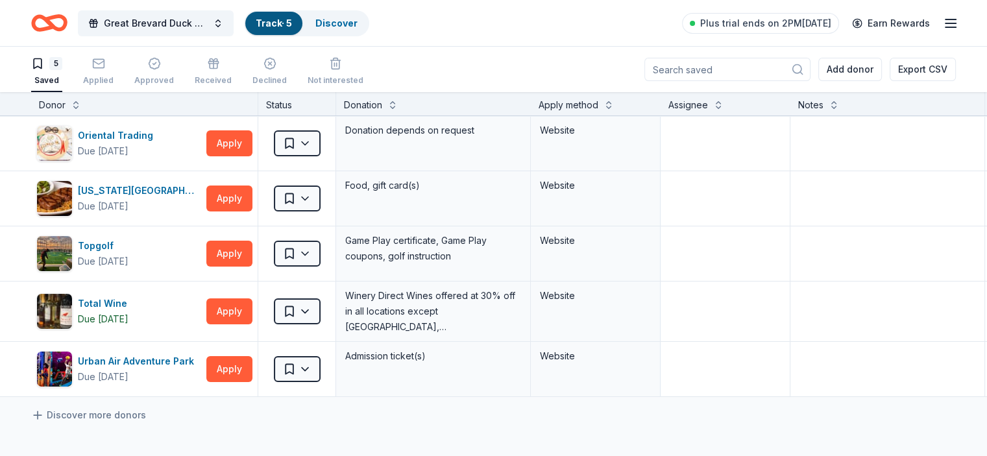
click at [66, 18] on icon "Home" at bounding box center [55, 22] width 20 height 13
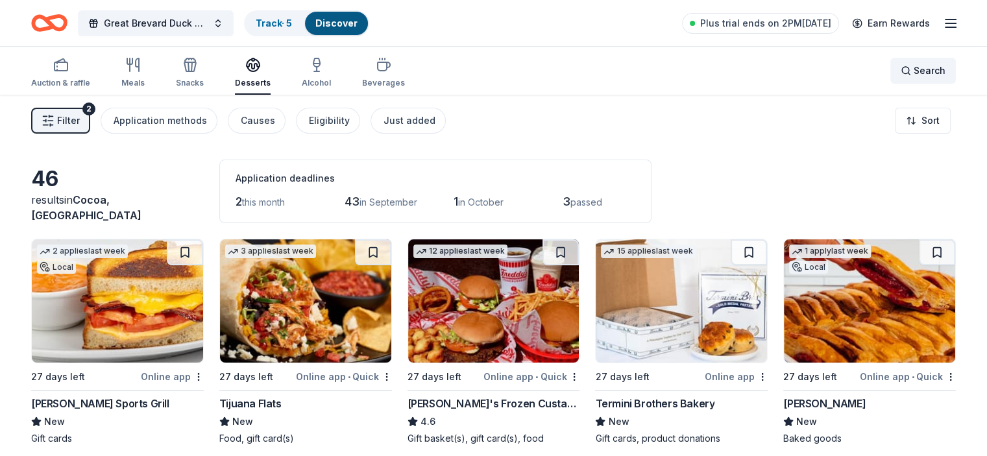
click at [901, 67] on div "Search" at bounding box center [923, 71] width 45 height 16
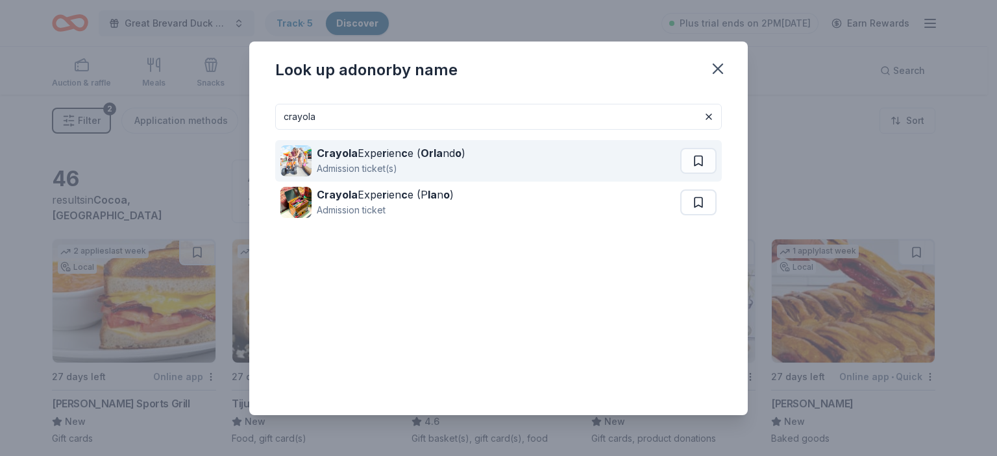
type input "crayola"
click at [377, 157] on div "Crayola Expe r ien c e ( Orla nd o )" at bounding box center [391, 153] width 149 height 16
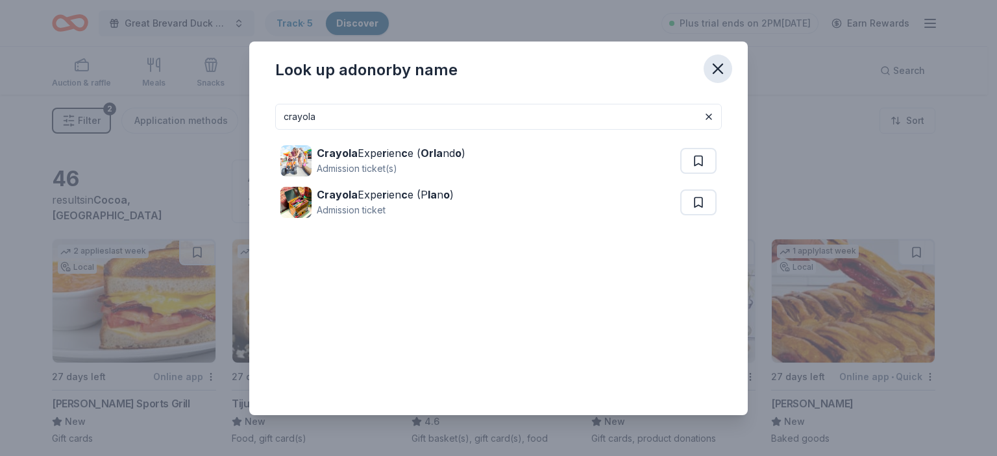
click at [717, 66] on icon "button" at bounding box center [718, 68] width 9 height 9
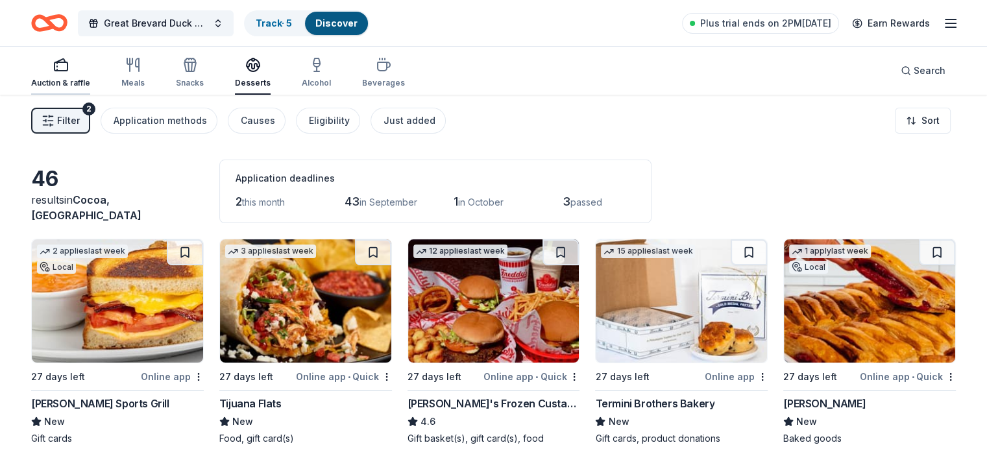
click at [89, 61] on div "button" at bounding box center [60, 65] width 59 height 16
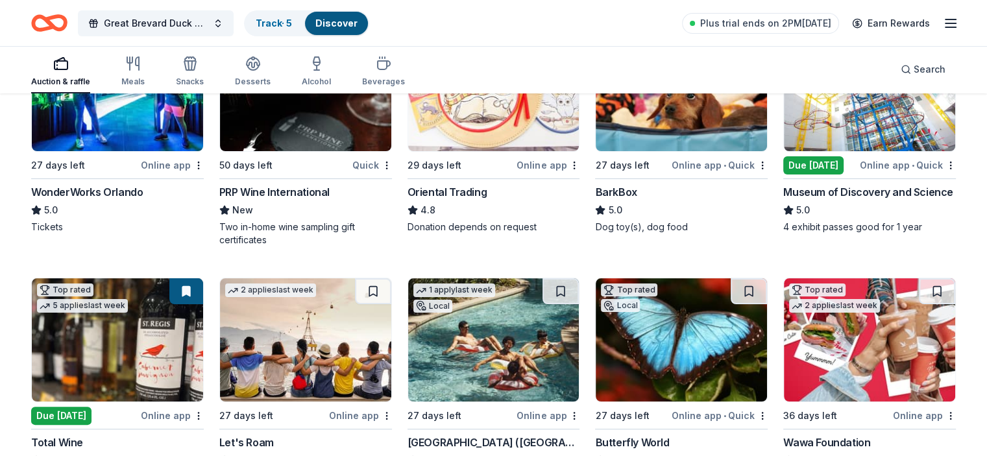
scroll to position [260, 0]
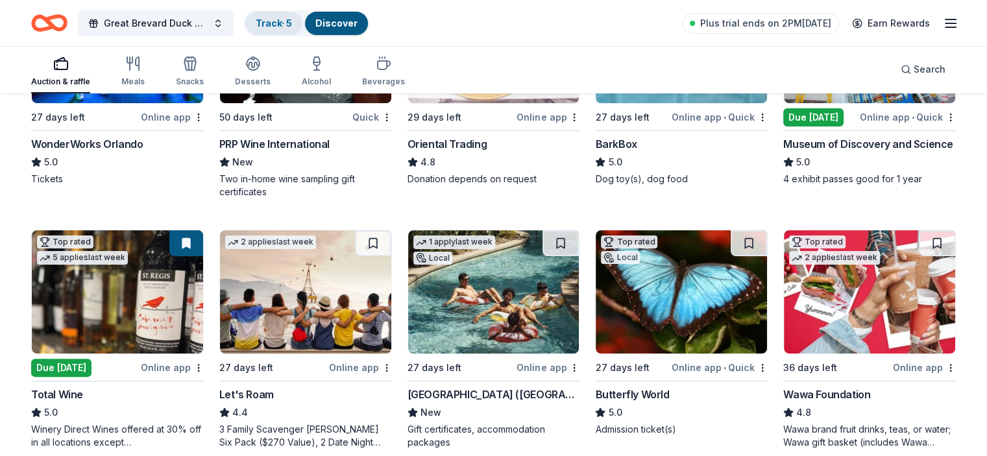
click at [289, 25] on link "Track · 5" at bounding box center [274, 23] width 36 height 11
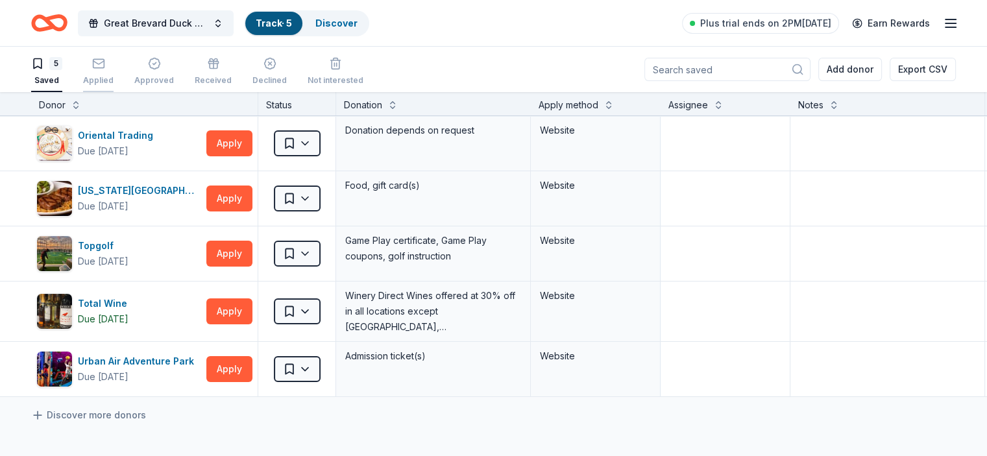
click at [114, 69] on div "Applied" at bounding box center [98, 71] width 31 height 29
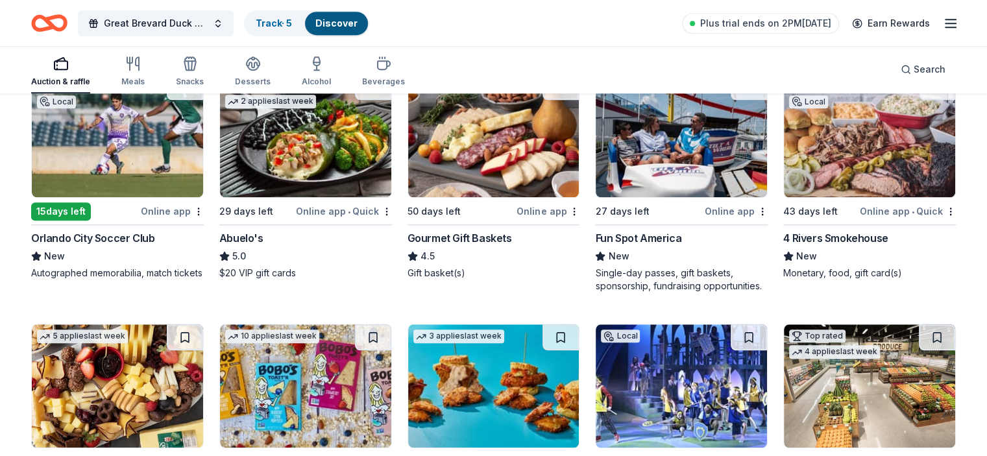
scroll to position [1169, 0]
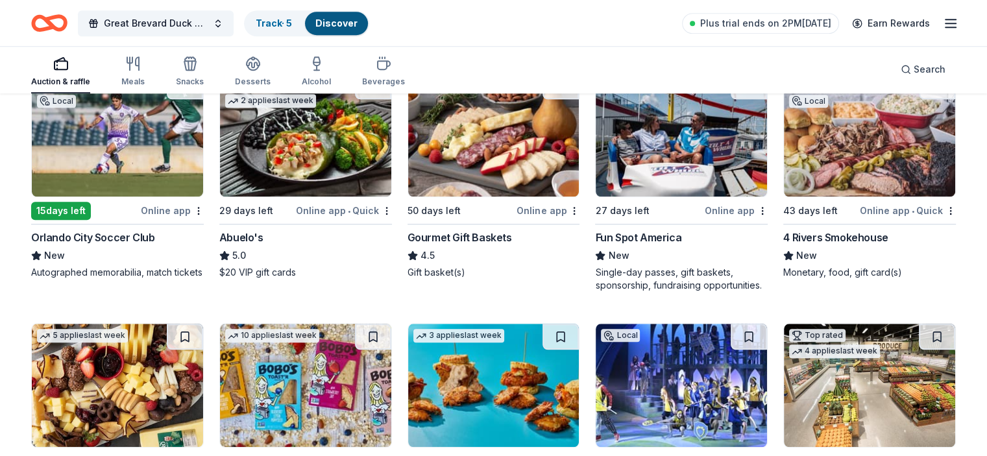
click at [652, 155] on img at bounding box center [681, 134] width 171 height 123
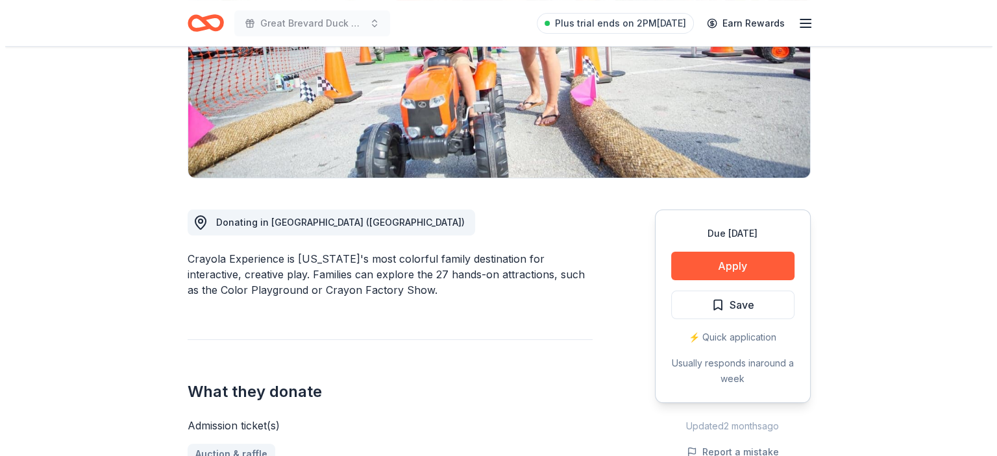
scroll to position [260, 0]
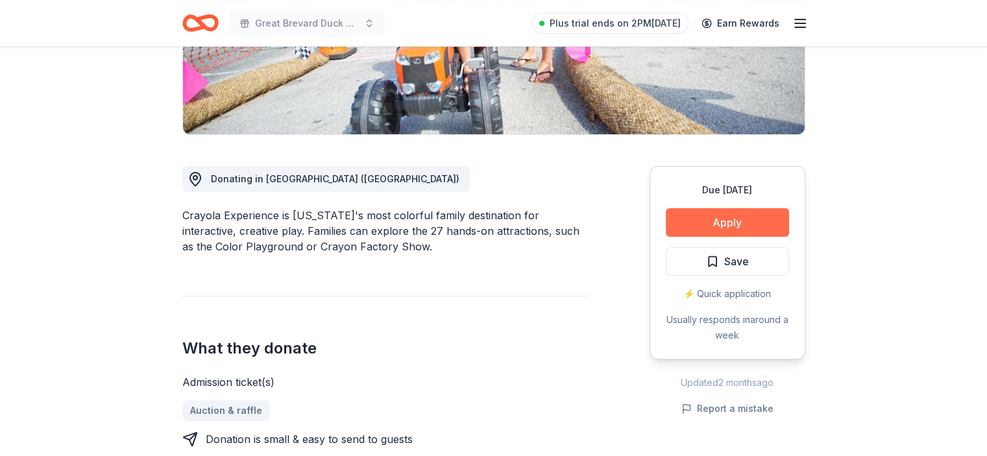
click at [746, 223] on button "Apply" at bounding box center [727, 222] width 123 height 29
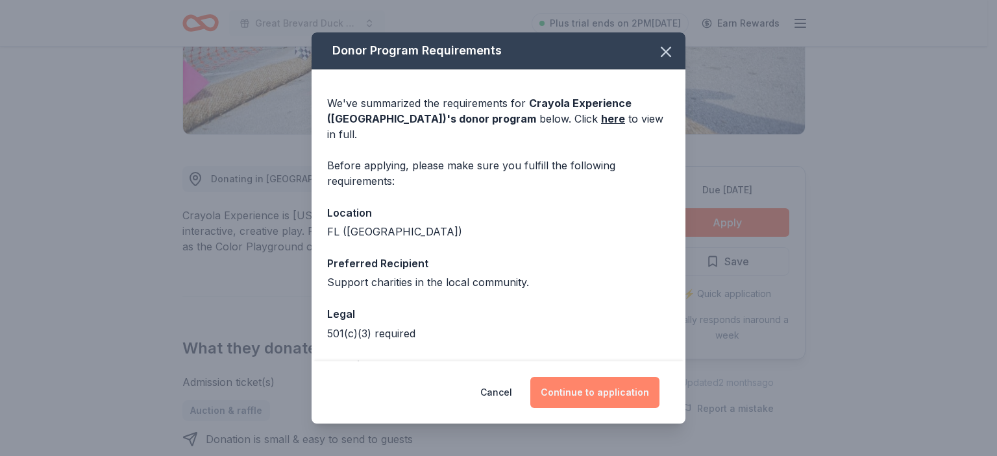
click at [608, 399] on button "Continue to application" at bounding box center [594, 392] width 129 height 31
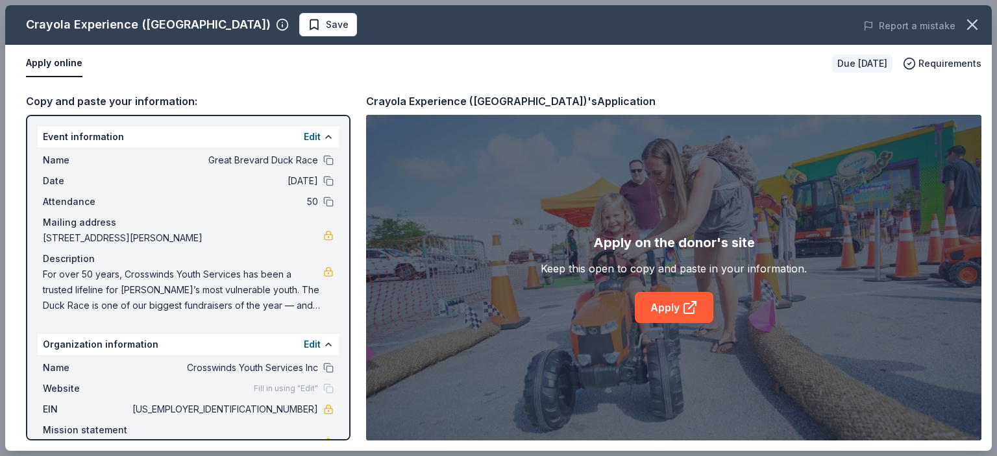
click at [698, 282] on div "Apply on the donor's site Keep this open to copy and paste in your information.…" at bounding box center [674, 277] width 266 height 91
click at [673, 299] on link "Apply" at bounding box center [674, 307] width 79 height 31
click at [686, 304] on icon at bounding box center [689, 309] width 10 height 10
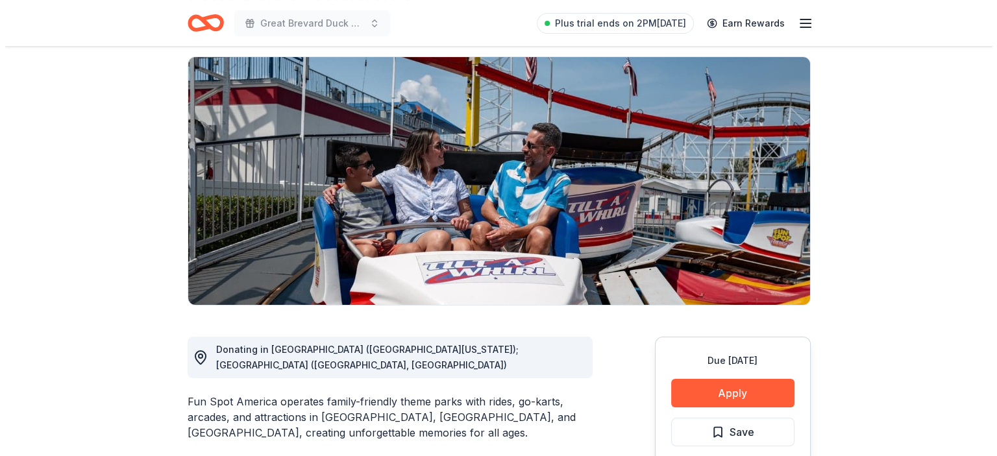
scroll to position [260, 0]
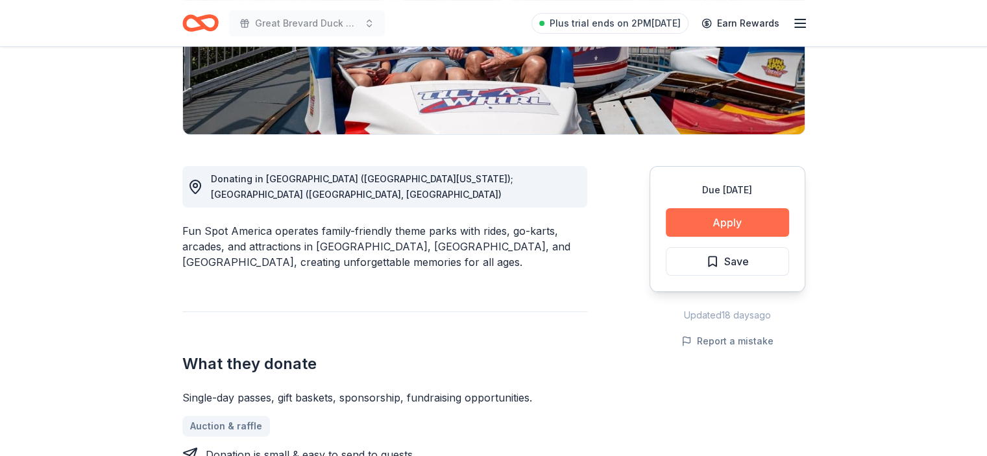
click at [695, 225] on button "Apply" at bounding box center [727, 222] width 123 height 29
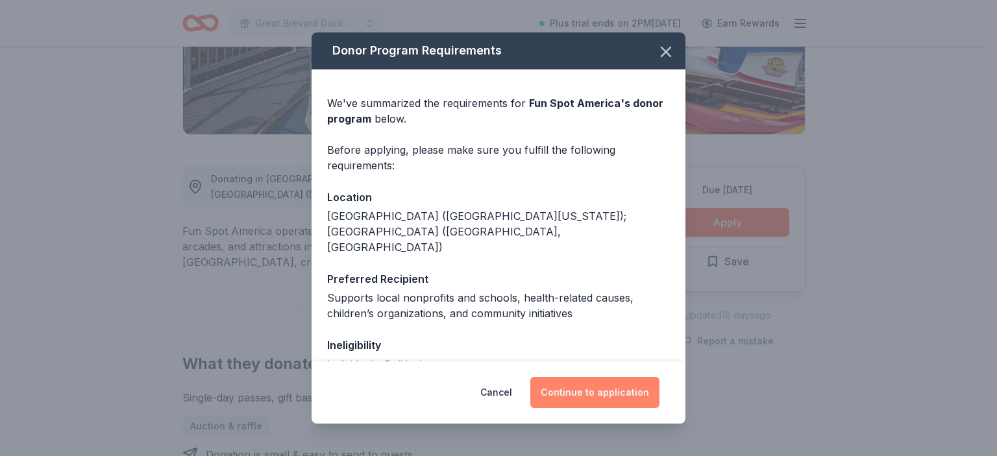
click at [604, 398] on button "Continue to application" at bounding box center [594, 392] width 129 height 31
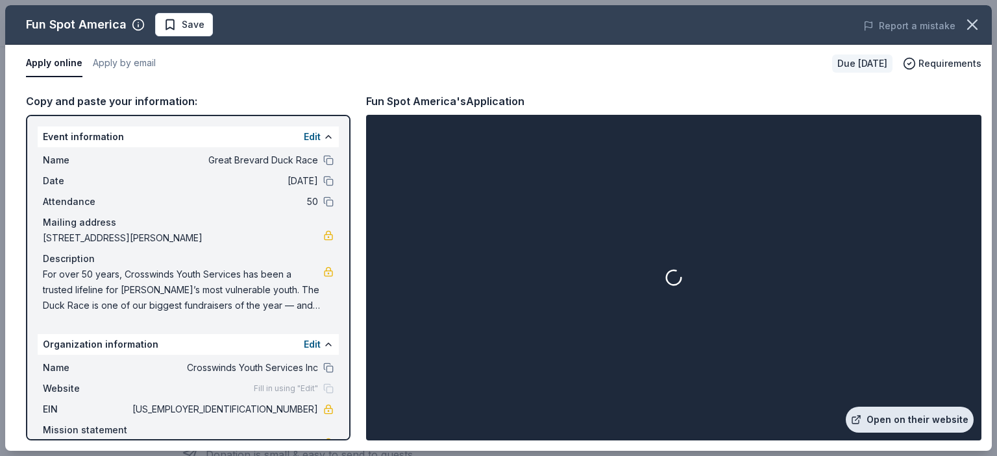
click at [918, 415] on link "Open on their website" at bounding box center [910, 420] width 128 height 26
